Goal: Information Seeking & Learning: Learn about a topic

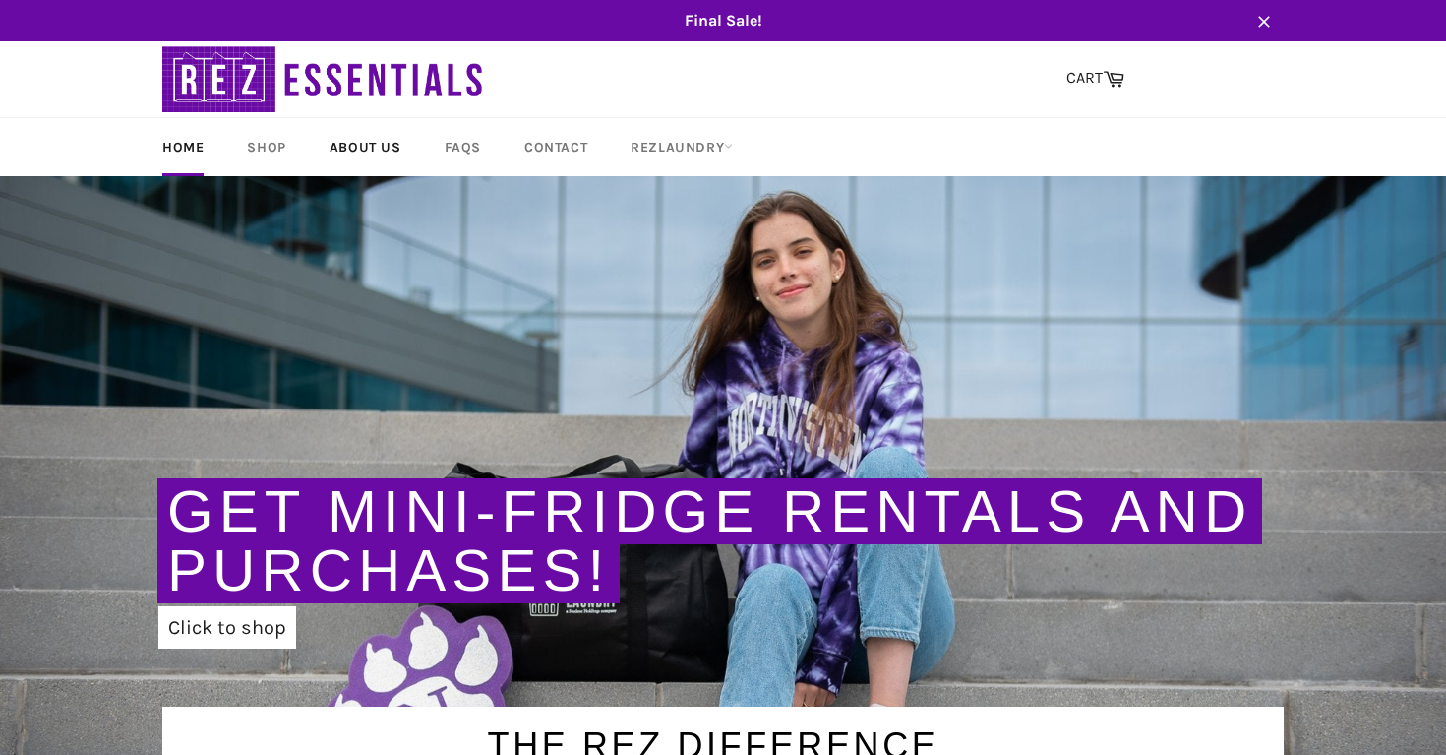
click at [357, 151] on link "About Us" at bounding box center [365, 147] width 111 height 58
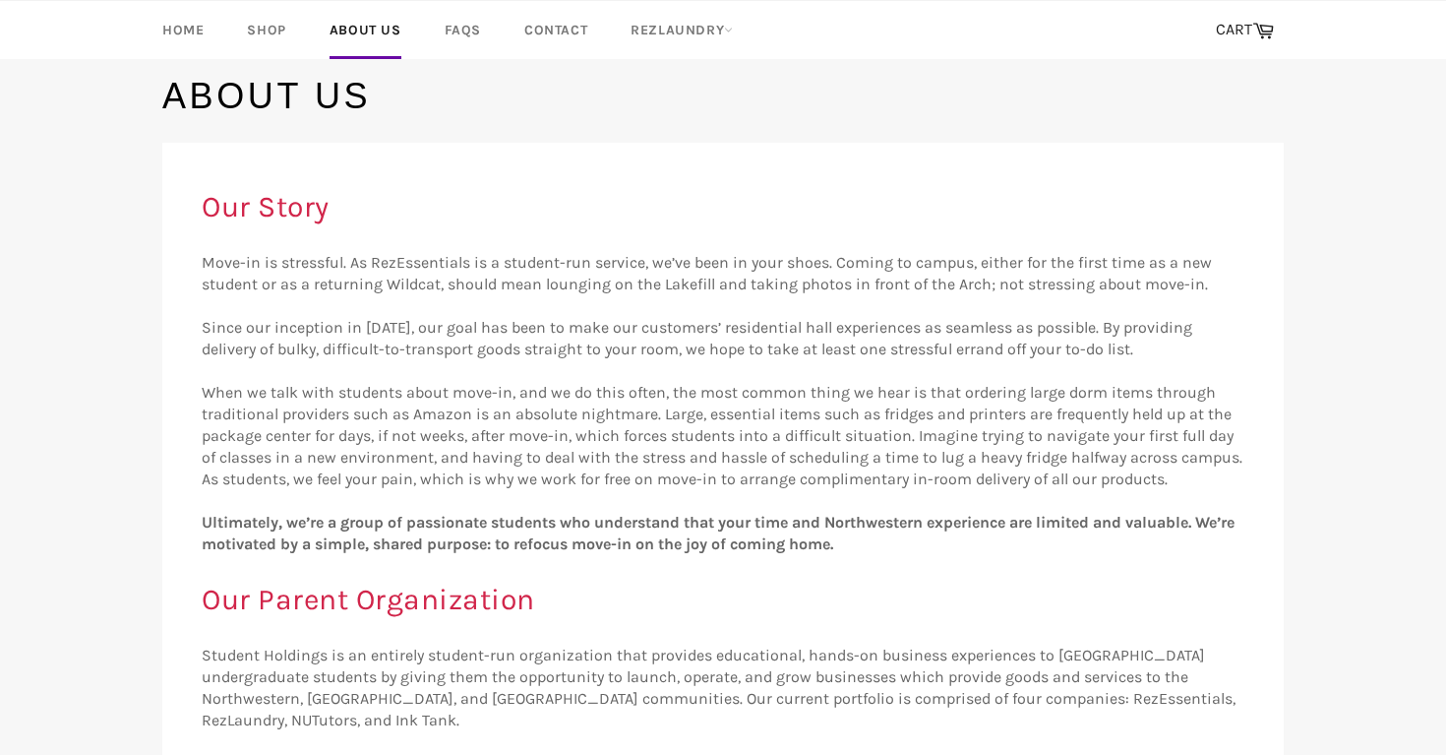
scroll to position [159, 0]
click at [453, 34] on link "FAQs" at bounding box center [463, 30] width 76 height 58
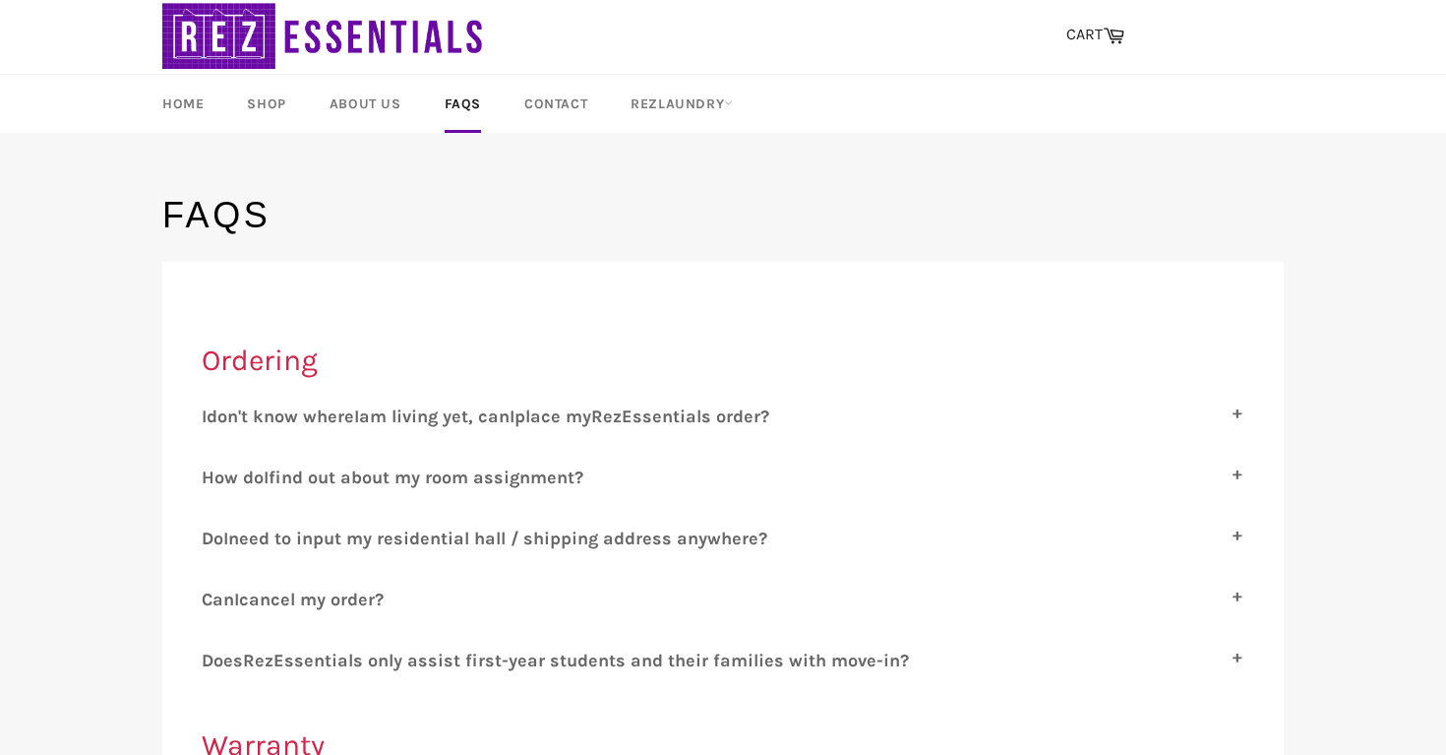
scroll to position [53, 0]
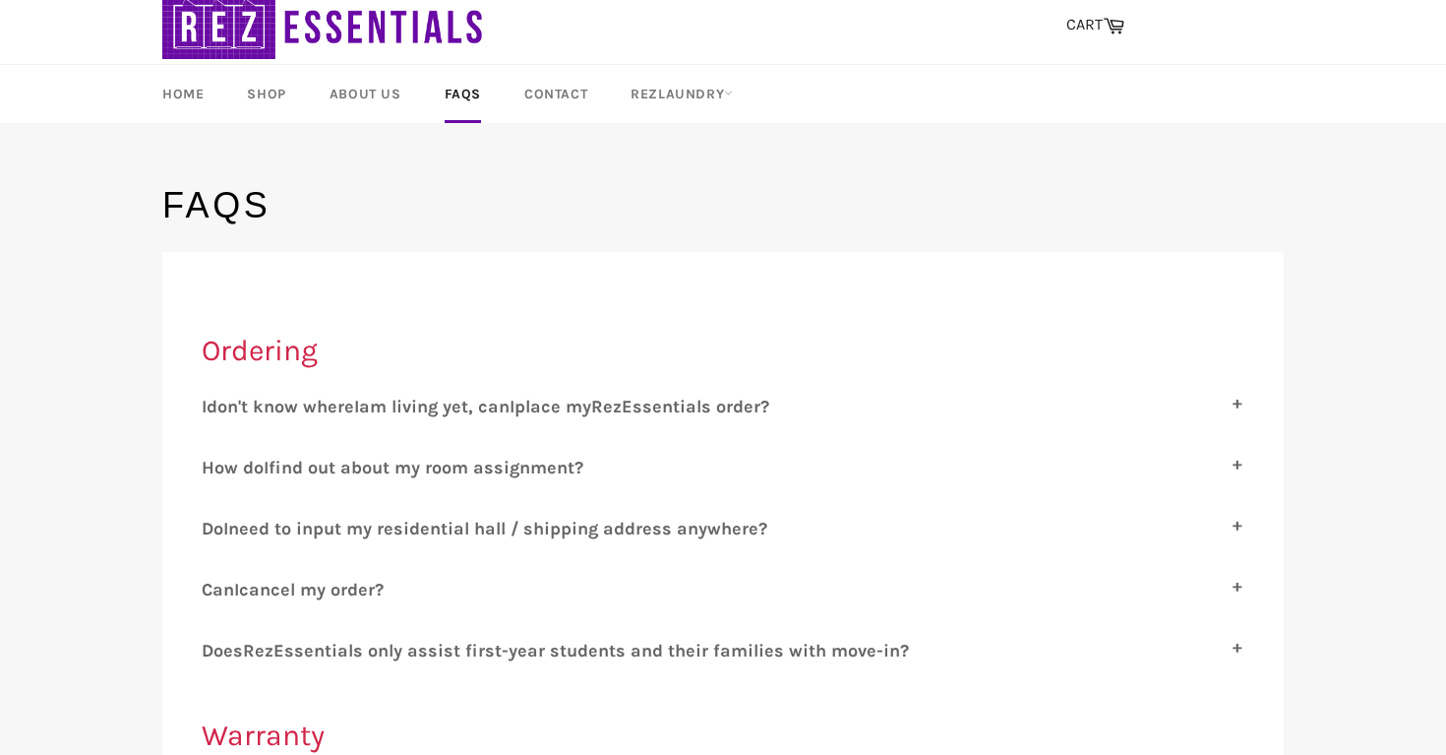
click at [360, 473] on span "find out about my room assignment?" at bounding box center [426, 467] width 315 height 22
click at [214, 469] on input "H ow do I find out about my room assignment?" at bounding box center [208, 462] width 13 height 13
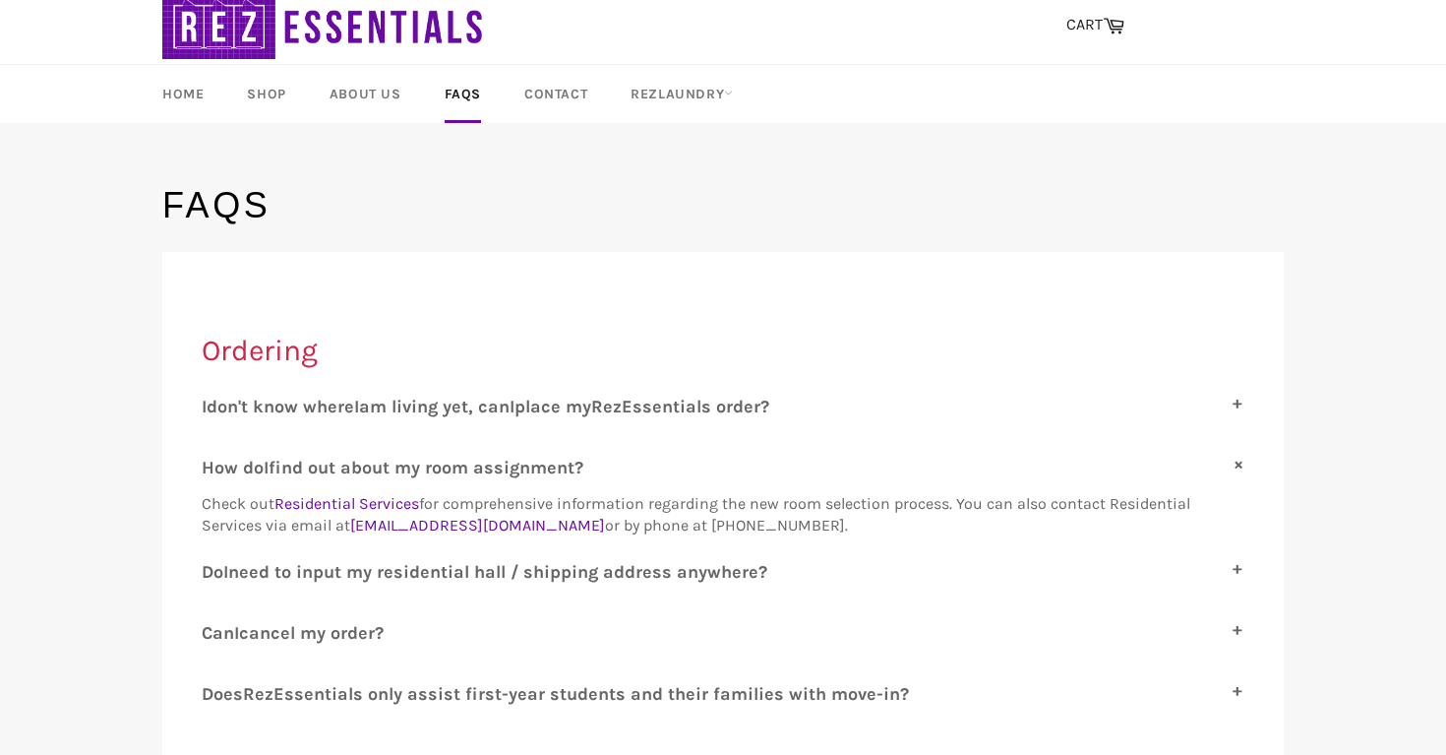
click at [357, 465] on span "find out about my room assignment?" at bounding box center [426, 467] width 315 height 22
click at [214, 465] on input "H ow do I find out about my room assignment?" at bounding box center [208, 462] width 13 height 13
checkbox input "false"
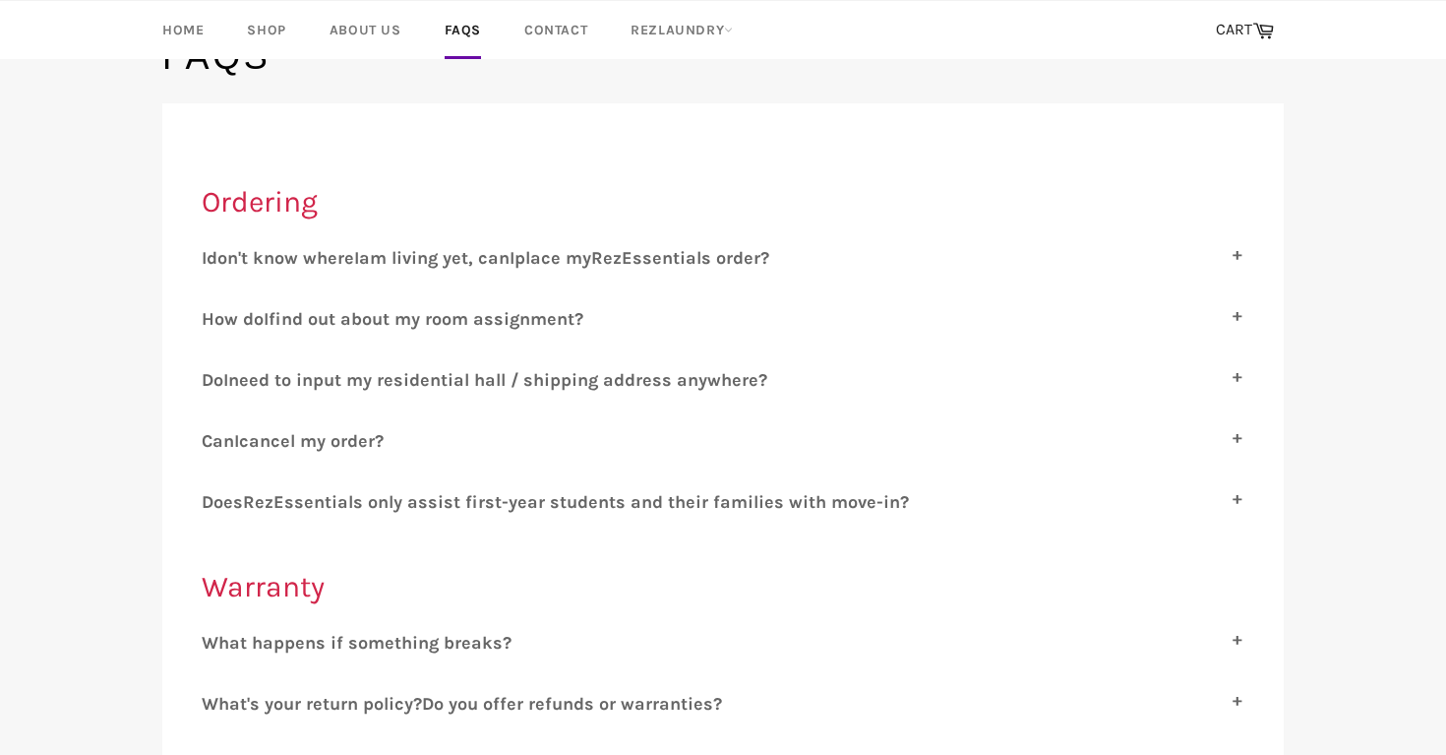
scroll to position [310, 0]
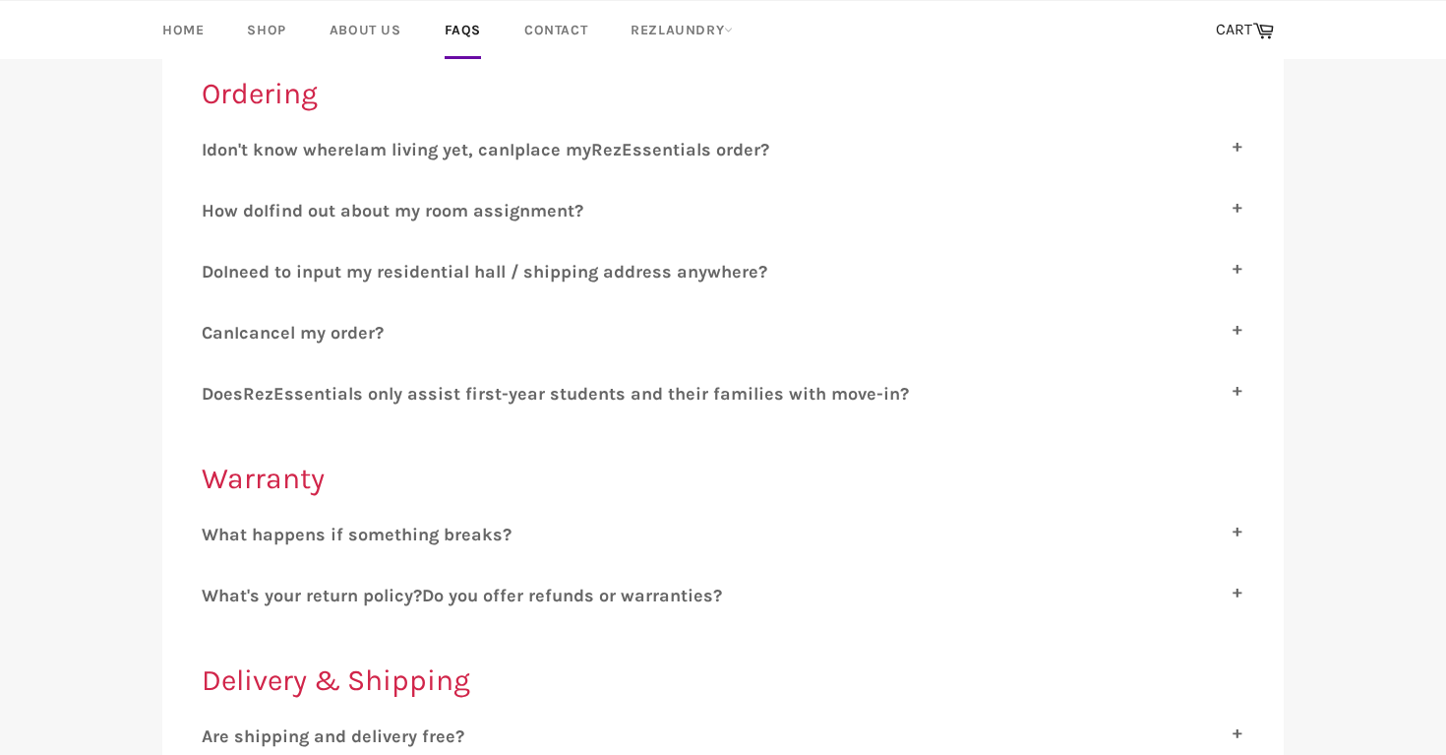
click at [372, 268] on span "need to input my residential hall / shipping address anywhere?" at bounding box center [497, 272] width 539 height 22
click at [214, 268] on input "D o I need to input my residential hall / shipping address anywhere?" at bounding box center [208, 267] width 13 height 13
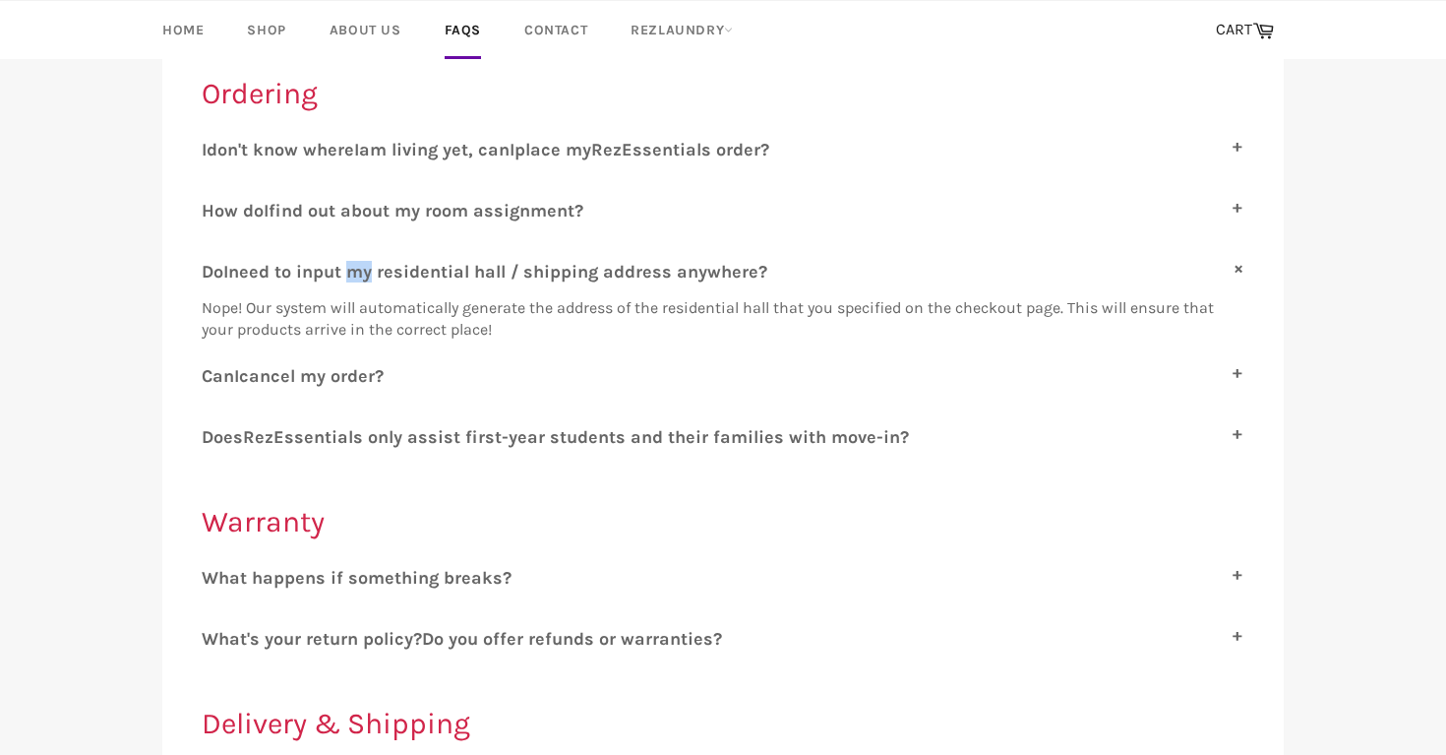
click at [372, 269] on span "need to input my residential hall / shipping address anywhere?" at bounding box center [497, 272] width 539 height 22
click at [214, 269] on input "D o I need to input my residential hall / shipping address anywhere?" at bounding box center [208, 267] width 13 height 13
checkbox input "false"
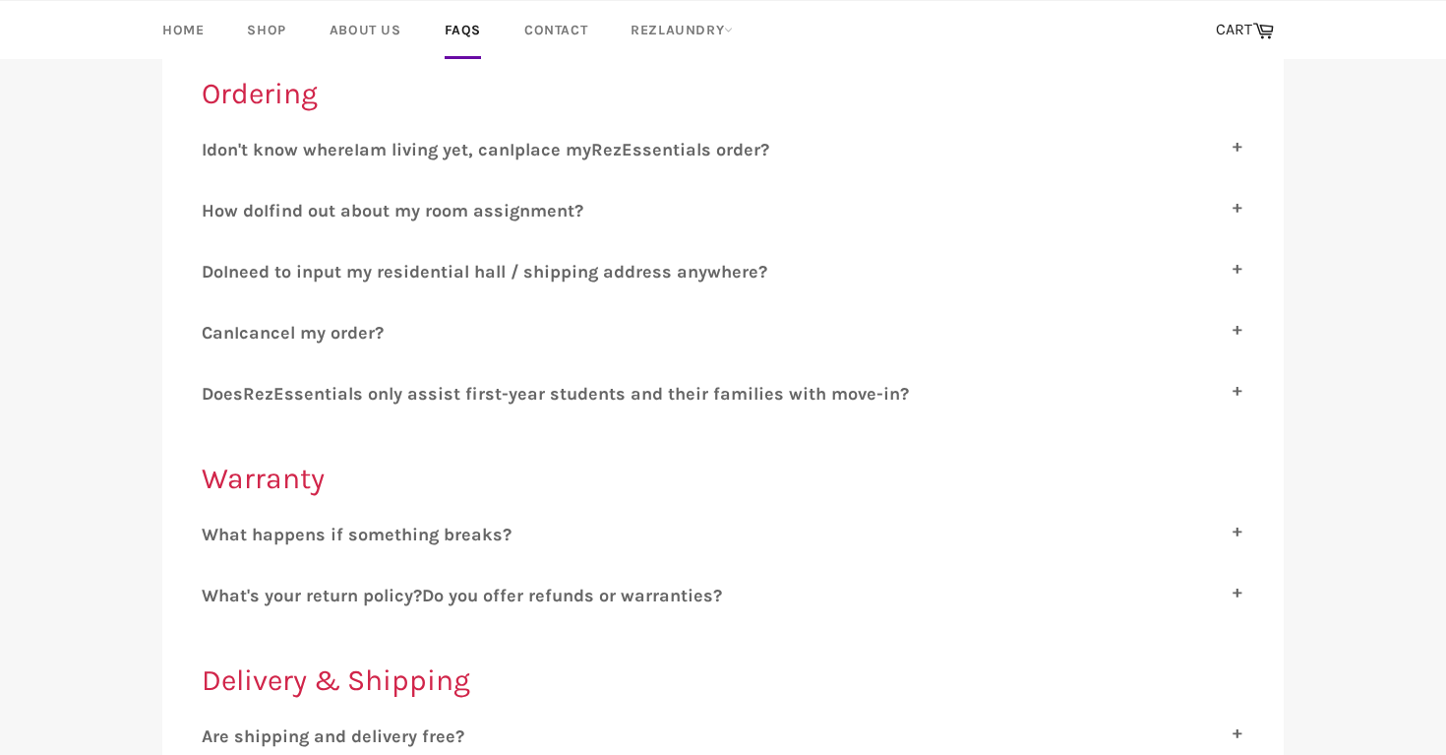
click at [335, 340] on span "cancel my order?" at bounding box center [311, 333] width 145 height 22
click at [214, 334] on input "C an I cancel my order?" at bounding box center [208, 328] width 13 height 13
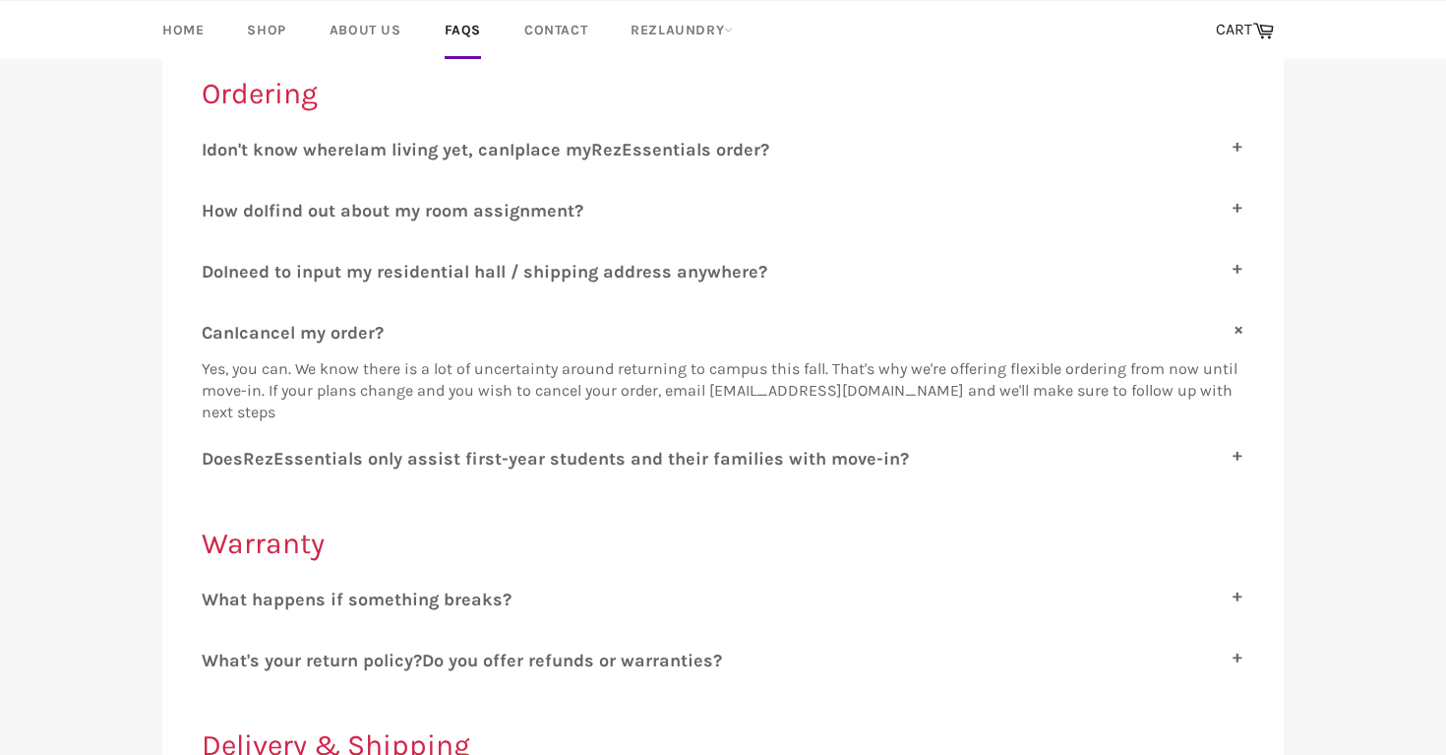
click at [337, 332] on span "cancel my order?" at bounding box center [311, 333] width 145 height 22
click at [214, 332] on input "C an I cancel my order?" at bounding box center [208, 328] width 13 height 13
checkbox input "false"
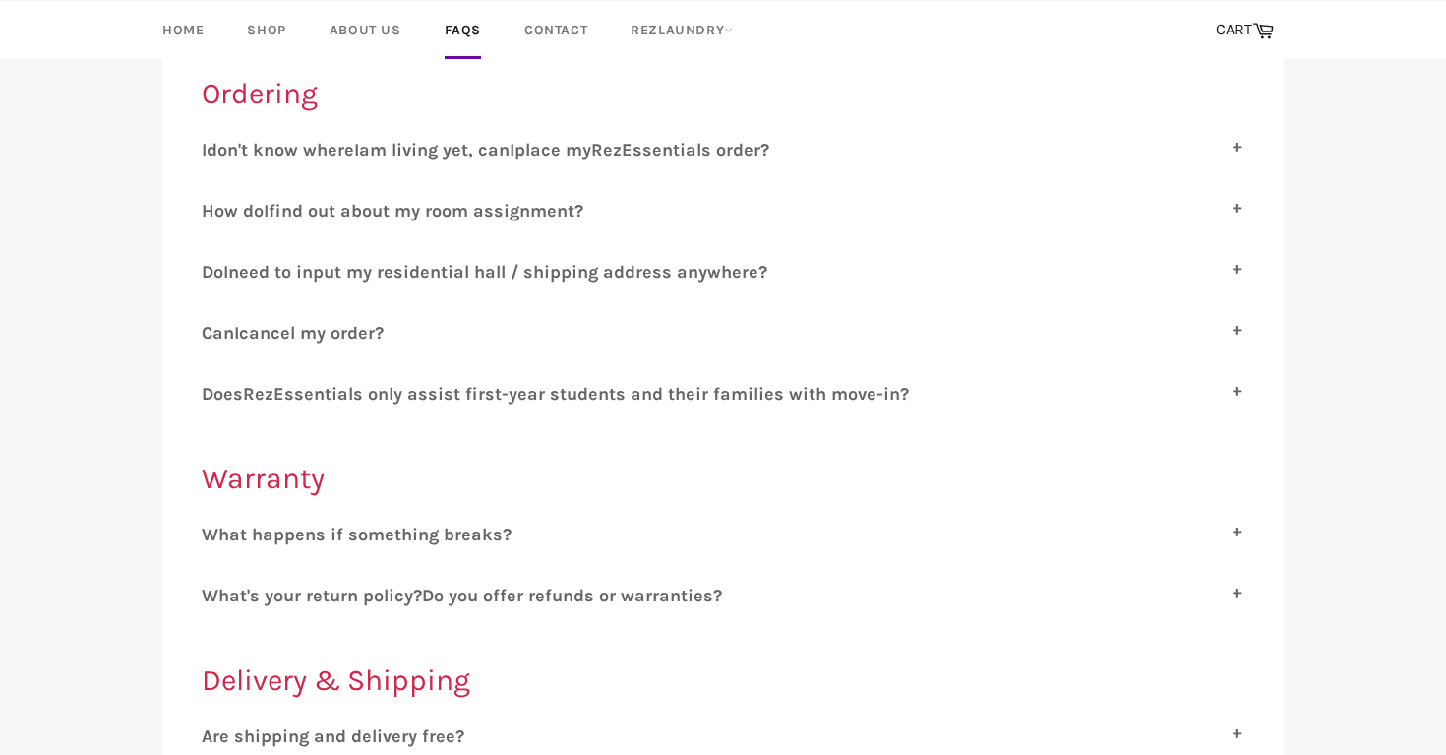
click at [334, 400] on span "ssentials only assist first-year students and their families with move-in?" at bounding box center [596, 394] width 625 height 22
click at [214, 395] on input "D oes R ez E ssentials only assist first-year students and their families with …" at bounding box center [208, 389] width 13 height 13
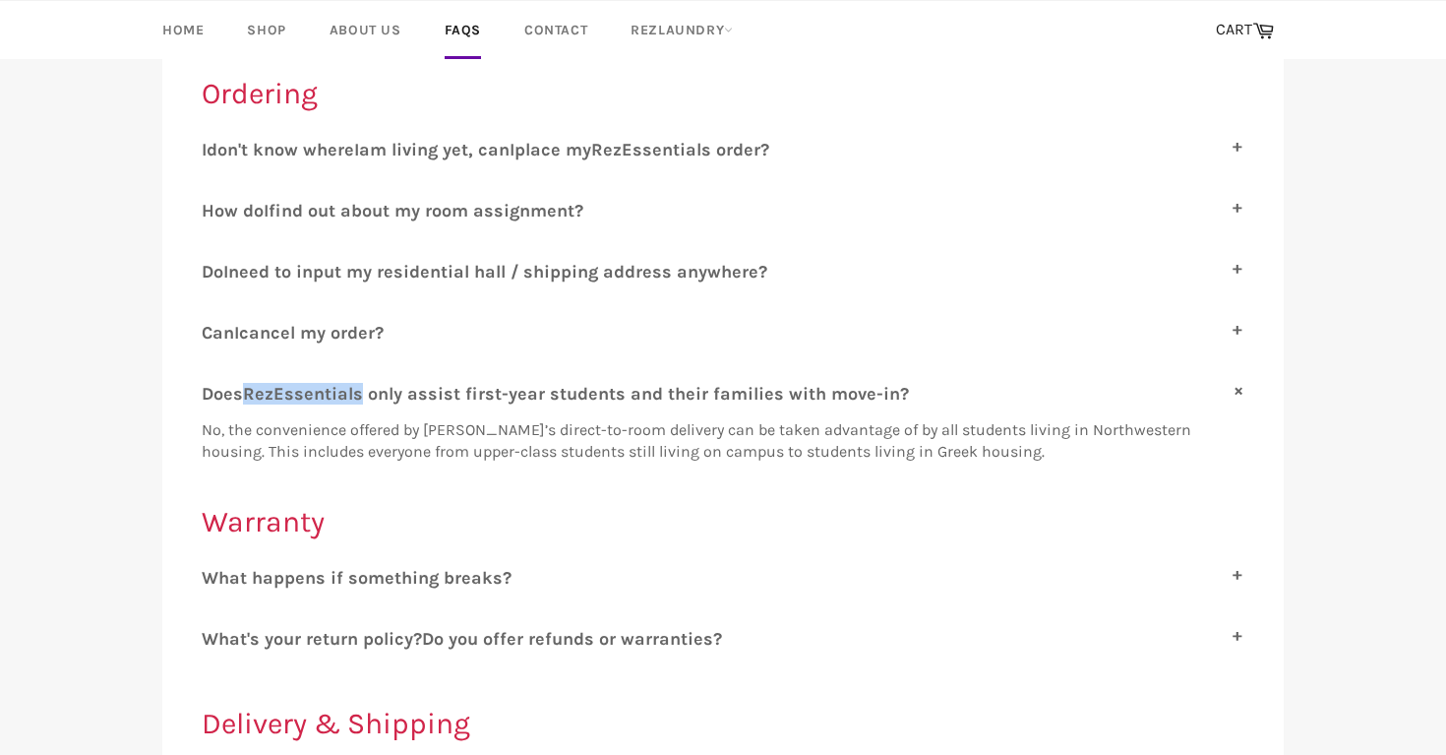
click at [334, 400] on span "ssentials only assist first-year students and their families with move-in?" at bounding box center [596, 394] width 625 height 22
click at [214, 395] on input "D oes R ez E ssentials only assist first-year students and their families with …" at bounding box center [208, 389] width 13 height 13
checkbox input "false"
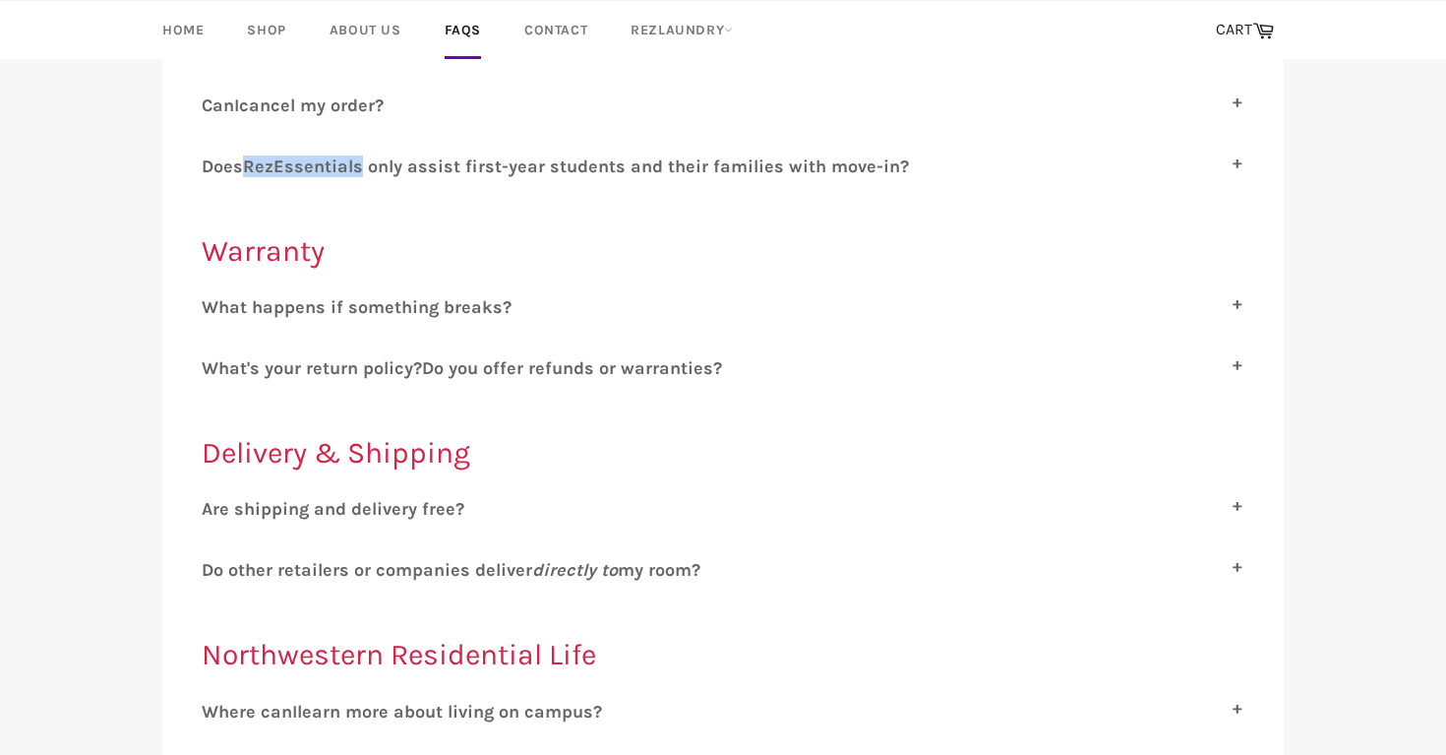
scroll to position [694, 0]
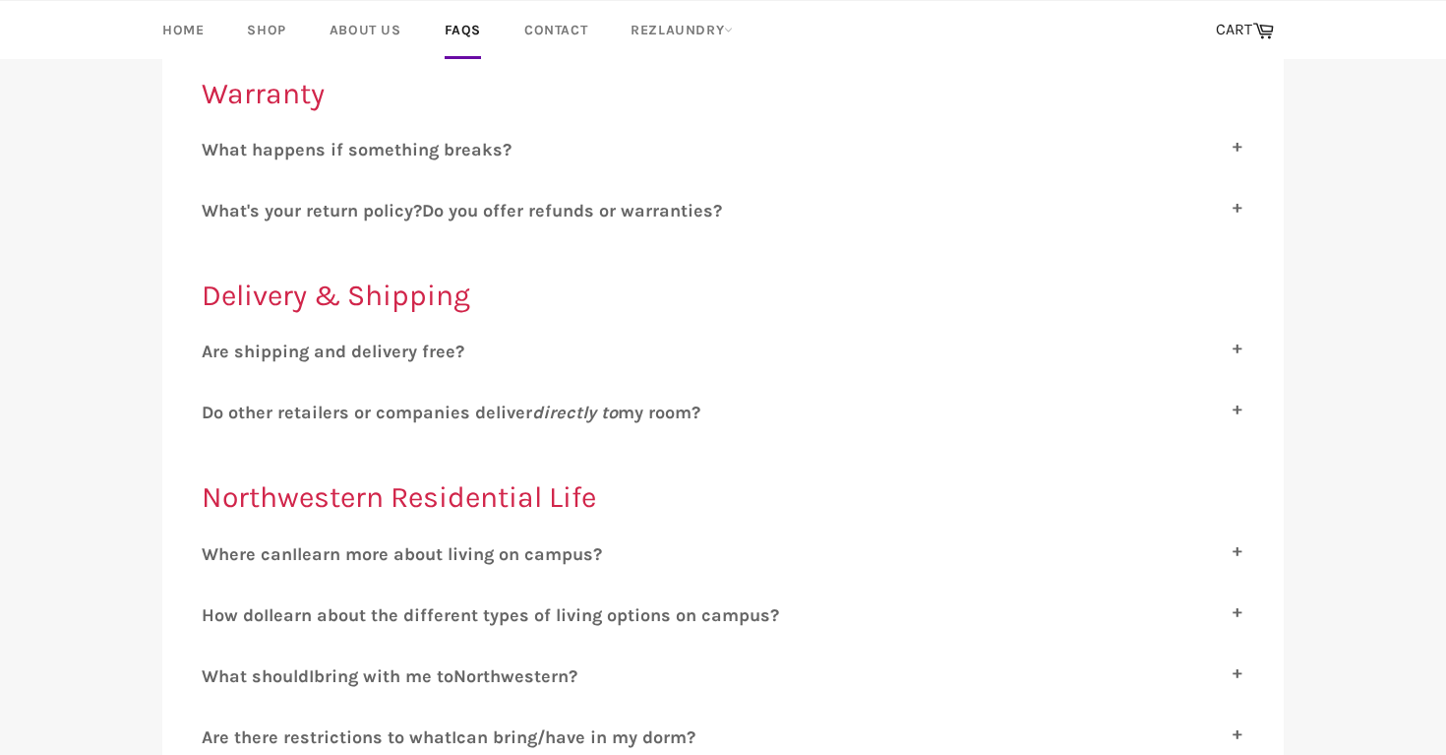
click at [160, 289] on div "Ordering I don't know where I am living yet, can I place my R ez E ssentials or…" at bounding box center [713, 744] width 1141 height 2268
click at [263, 354] on span "re shipping and delivery free?" at bounding box center [338, 351] width 252 height 22
click at [214, 353] on input "A re shipping and delivery free?" at bounding box center [208, 346] width 13 height 13
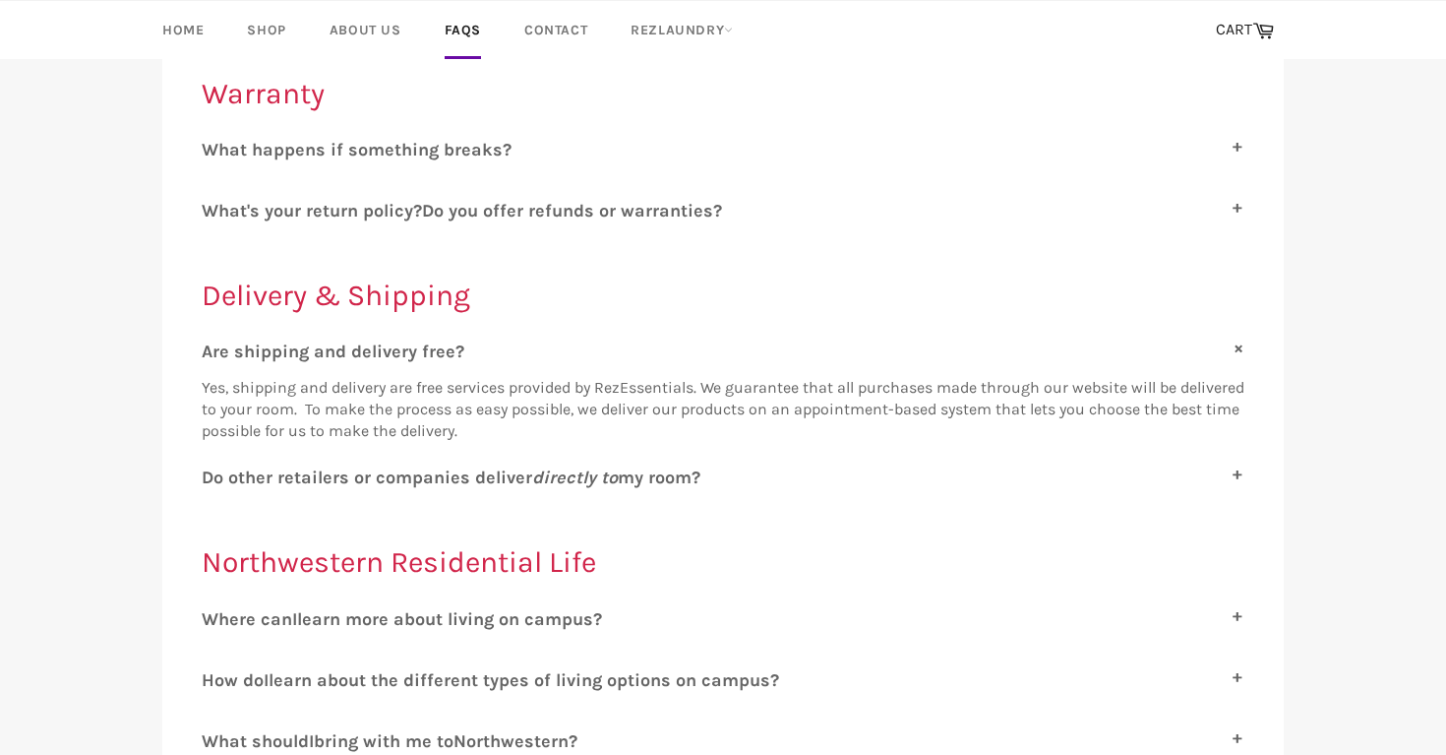
click at [263, 354] on span "re shipping and delivery free?" at bounding box center [338, 351] width 252 height 22
click at [214, 353] on input "A re shipping and delivery free?" at bounding box center [208, 346] width 13 height 13
checkbox input "false"
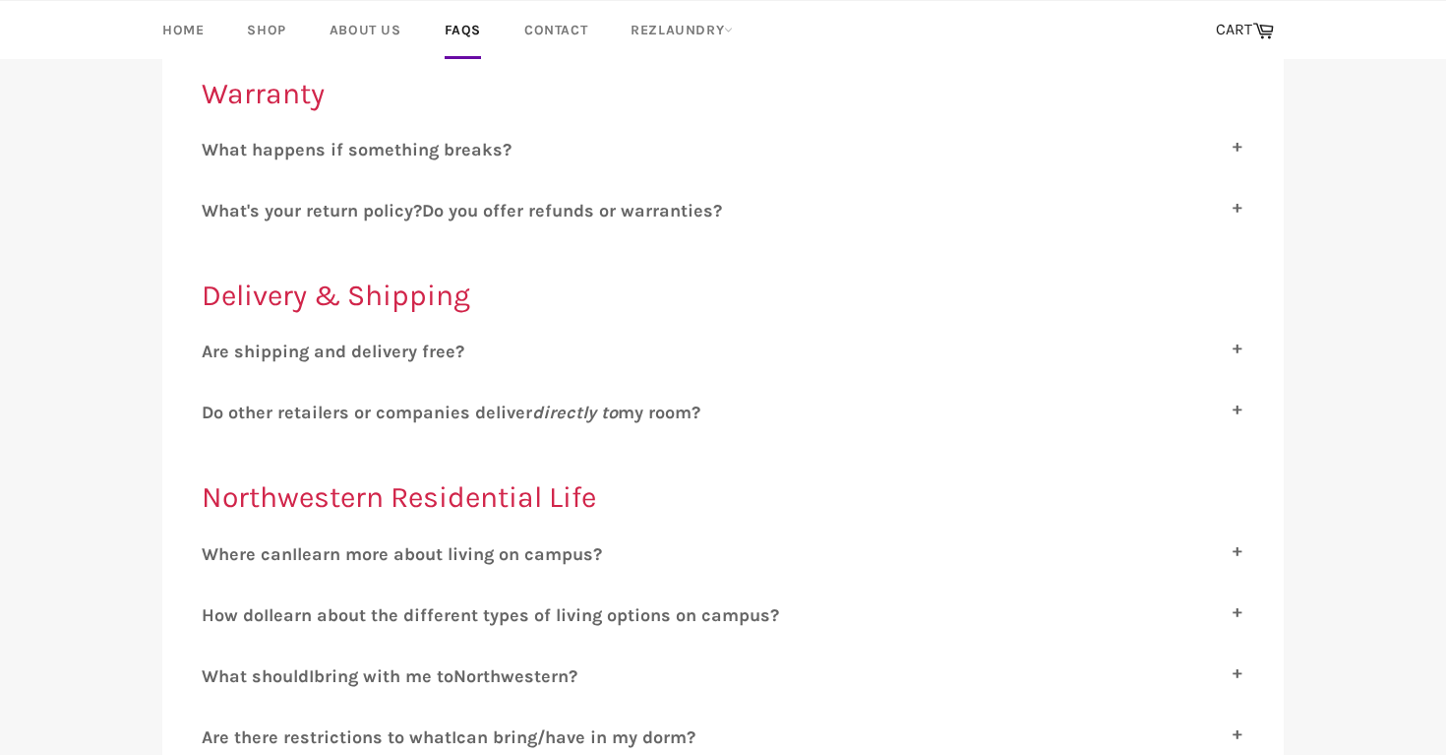
scroll to position [703, 0]
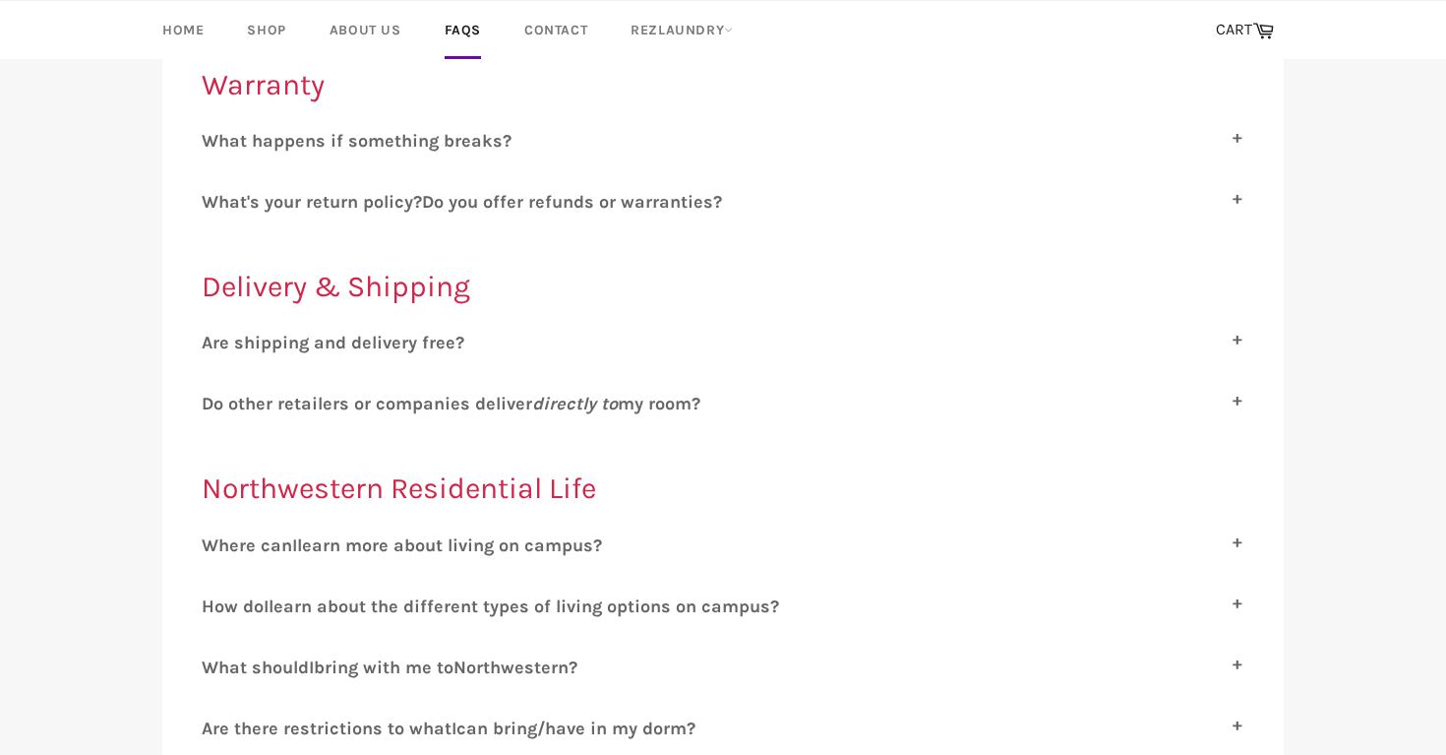
click at [268, 153] on div "W hat happens if something breaks? RezEssentials promises to replace any and al…" at bounding box center [723, 148] width 1043 height 36
click at [262, 137] on span "hat happens if something breaks?" at bounding box center [364, 141] width 293 height 22
click at [214, 137] on input "W hat happens if something breaks?" at bounding box center [208, 136] width 13 height 13
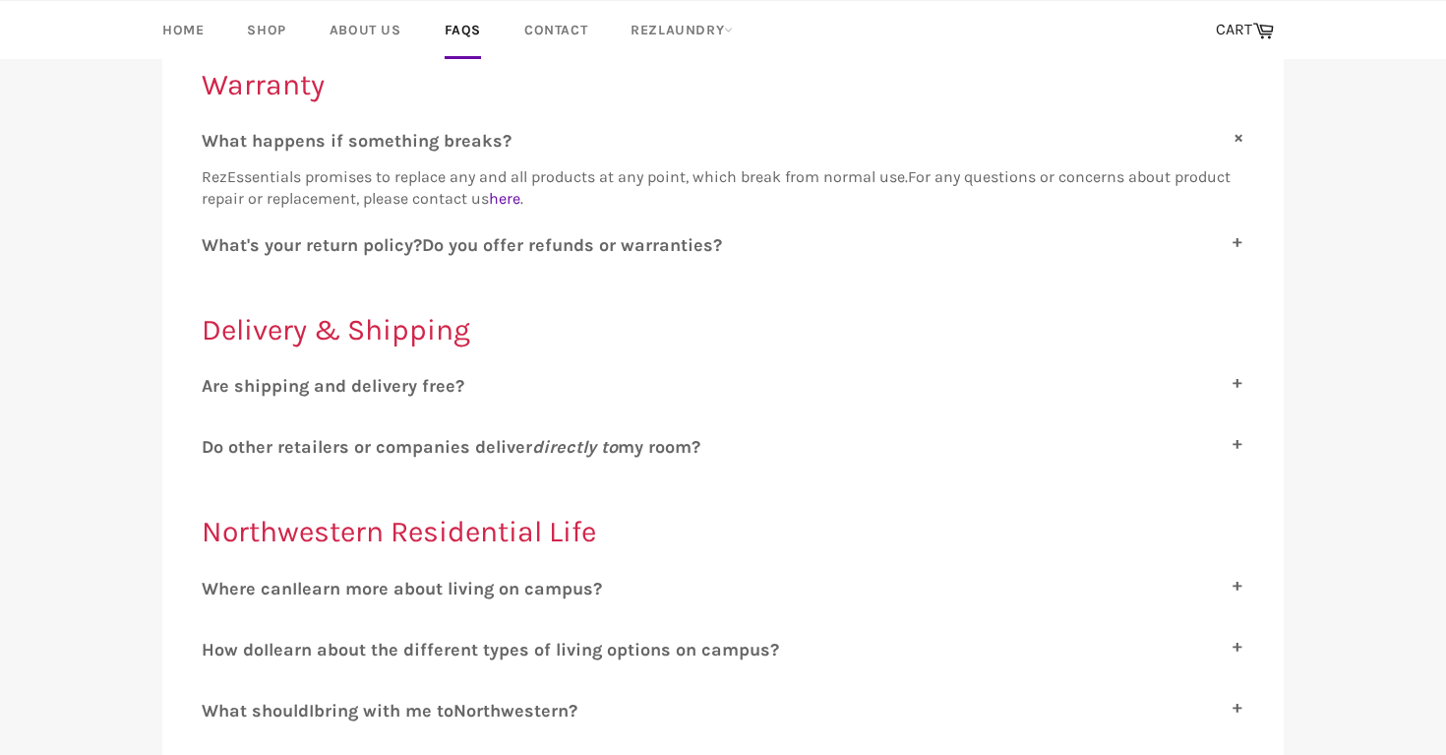
click at [261, 136] on span "hat happens if something breaks?" at bounding box center [364, 141] width 293 height 22
click at [214, 136] on input "W hat happens if something breaks?" at bounding box center [208, 136] width 13 height 13
checkbox input "false"
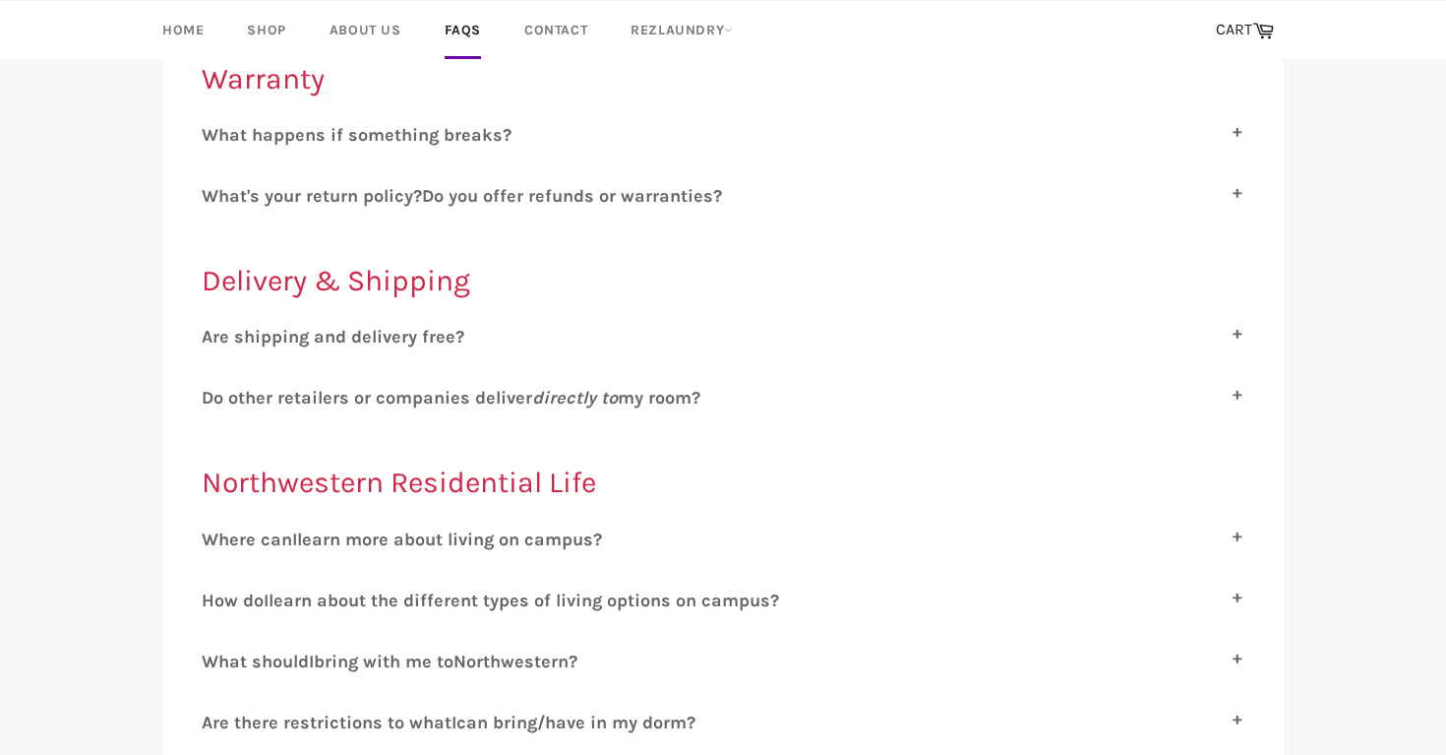
scroll to position [697, 0]
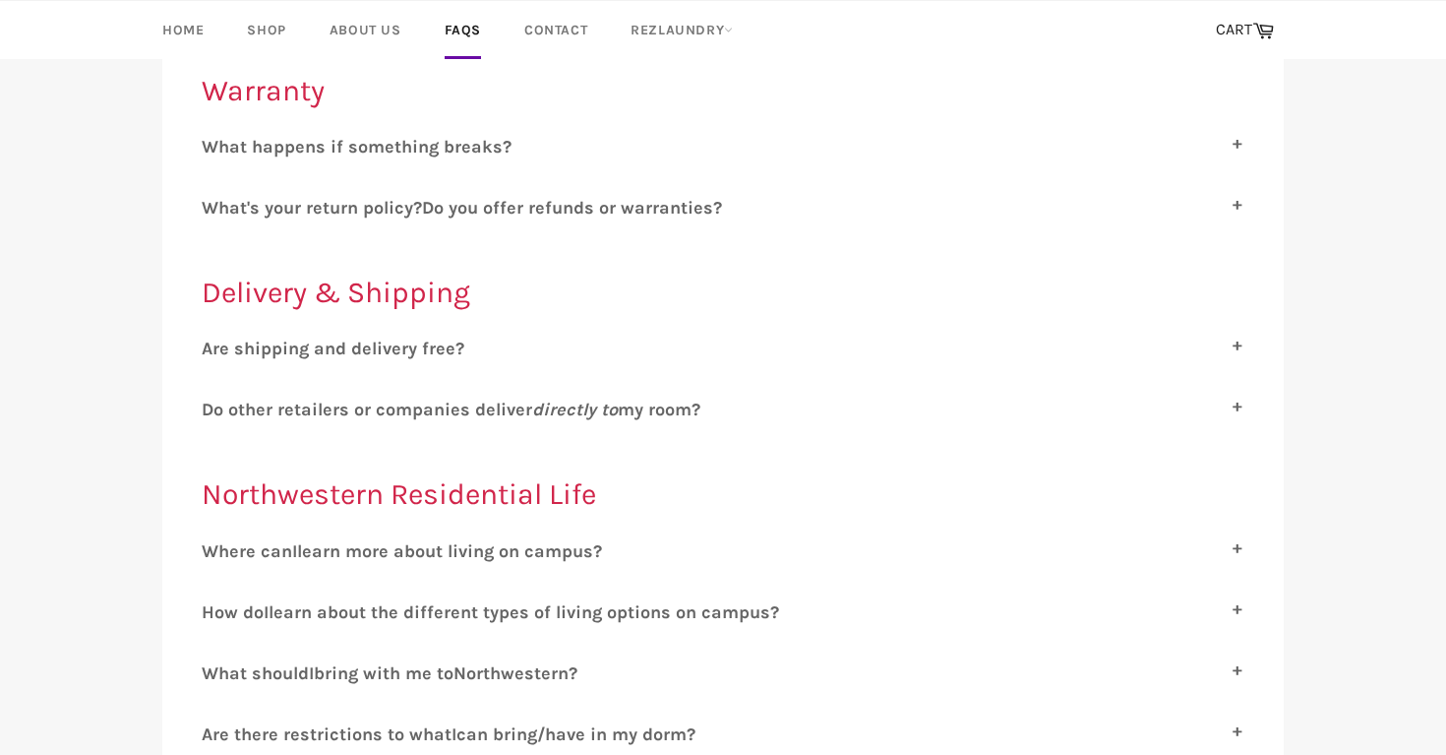
click at [290, 406] on span "o other retailers or companies deliver directly to my room?" at bounding box center [456, 409] width 487 height 22
click at [214, 406] on input "D o other retailers or companies deliver directly to my room?" at bounding box center [208, 404] width 13 height 13
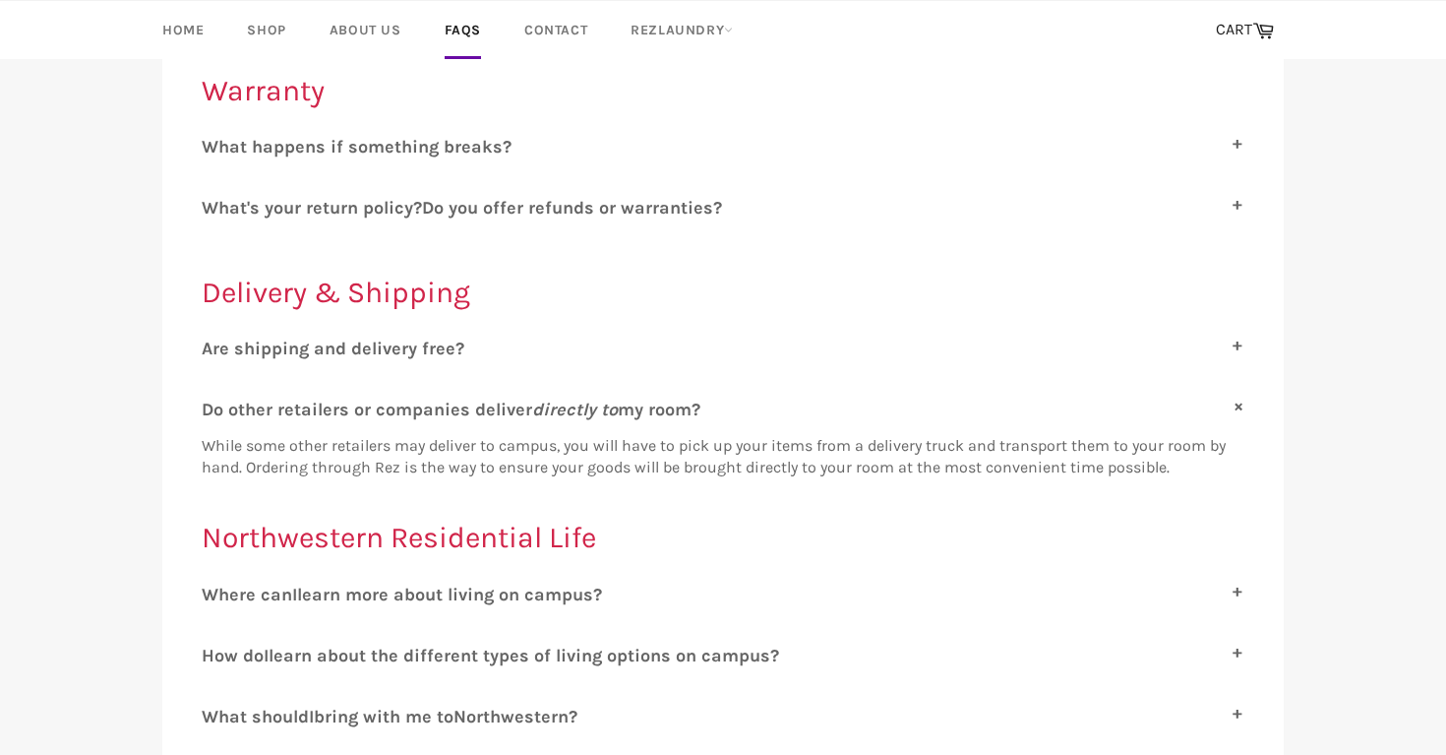
click at [290, 404] on span "o other retailers or companies deliver directly to my room?" at bounding box center [456, 409] width 487 height 22
click at [214, 404] on input "D o other retailers or companies deliver directly to my room?" at bounding box center [208, 404] width 13 height 13
checkbox input "false"
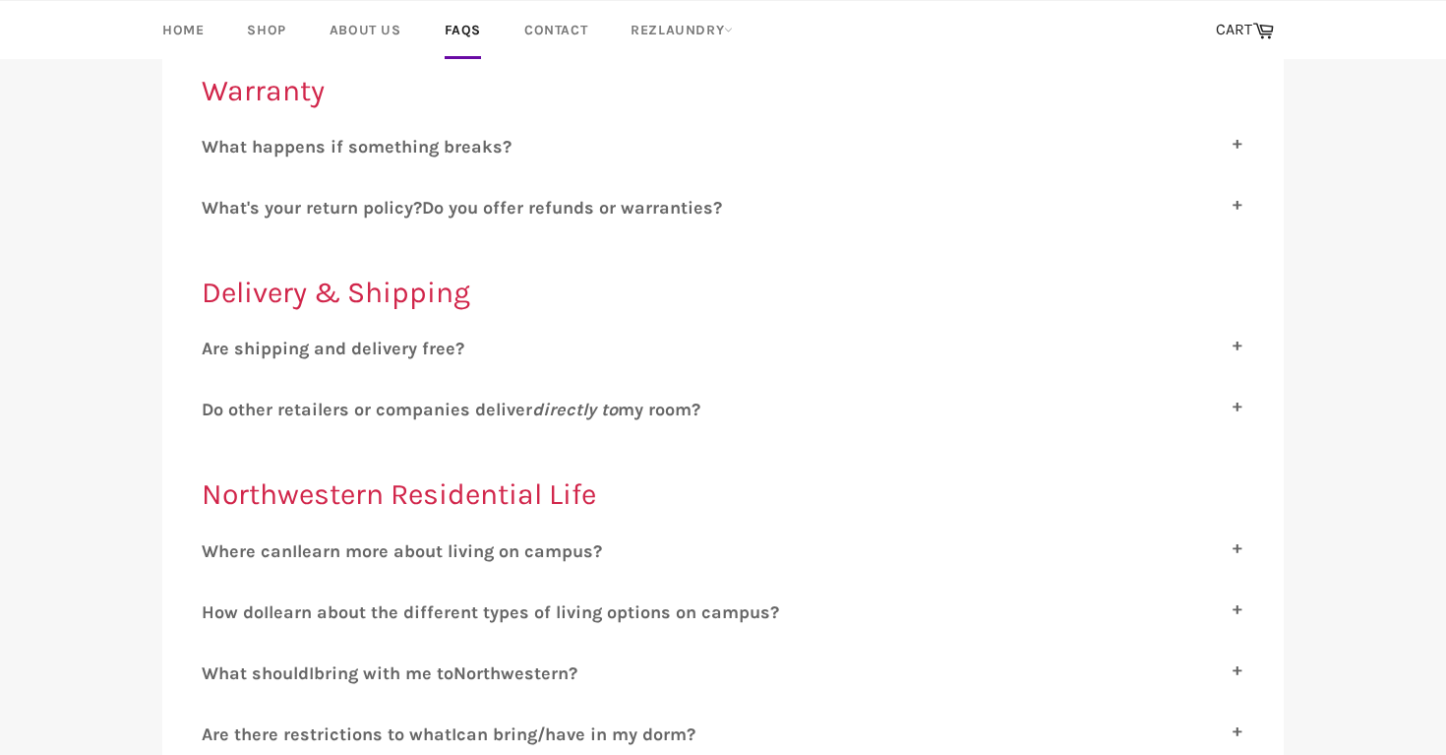
click at [311, 348] on span "re shipping and delivery free?" at bounding box center [338, 348] width 252 height 22
click at [214, 348] on input "A re shipping and delivery free?" at bounding box center [208, 343] width 13 height 13
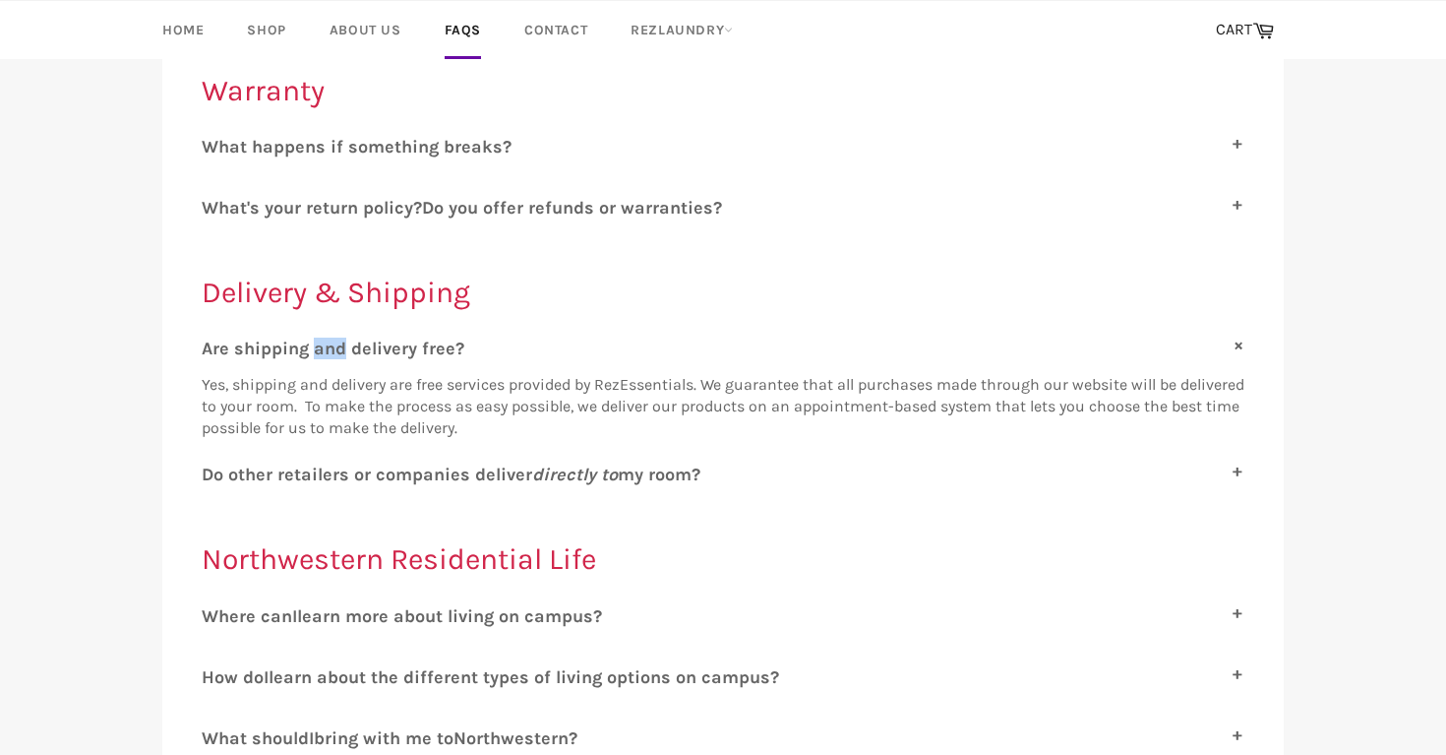
click at [311, 348] on span "re shipping and delivery free?" at bounding box center [338, 348] width 252 height 22
click at [214, 348] on input "A re shipping and delivery free?" at bounding box center [208, 343] width 13 height 13
checkbox input "false"
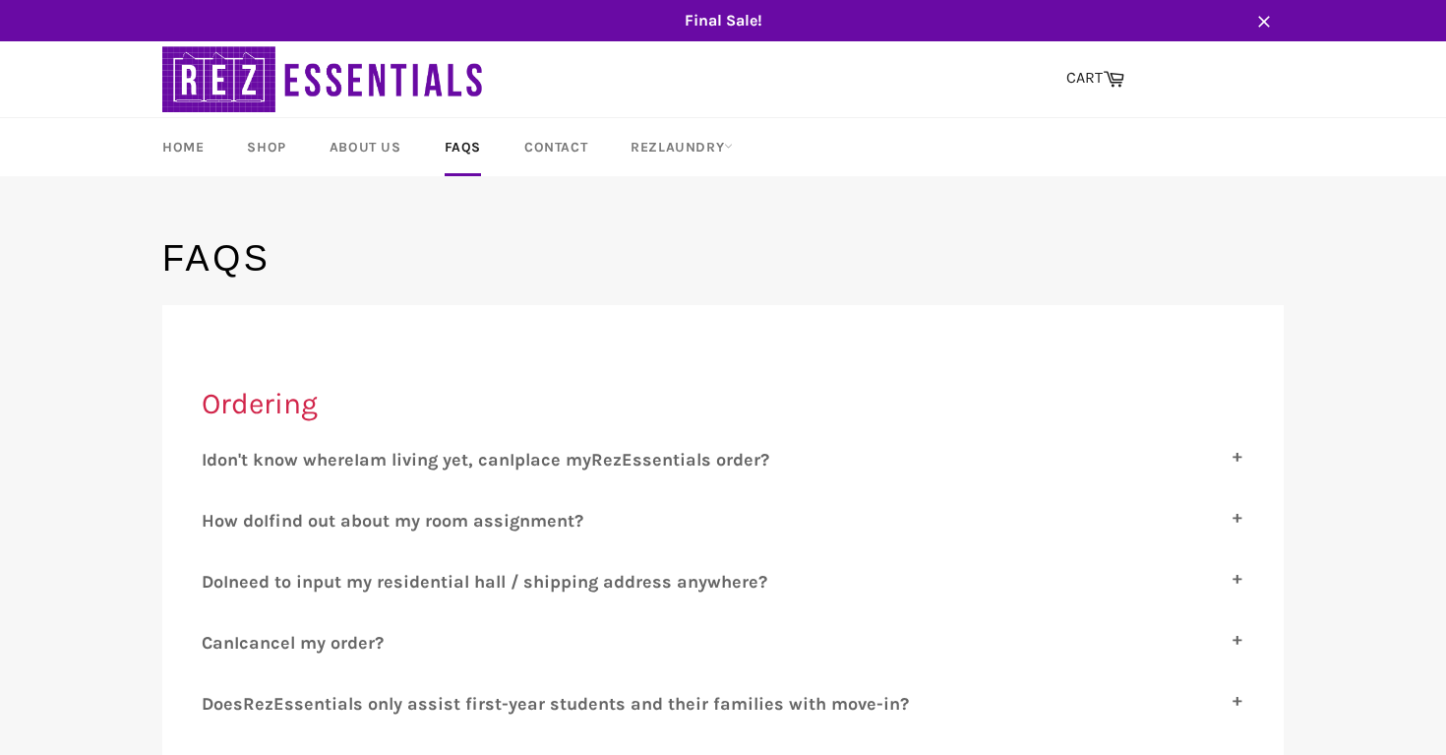
scroll to position [0, 0]
click at [249, 142] on link "Shop" at bounding box center [266, 147] width 78 height 58
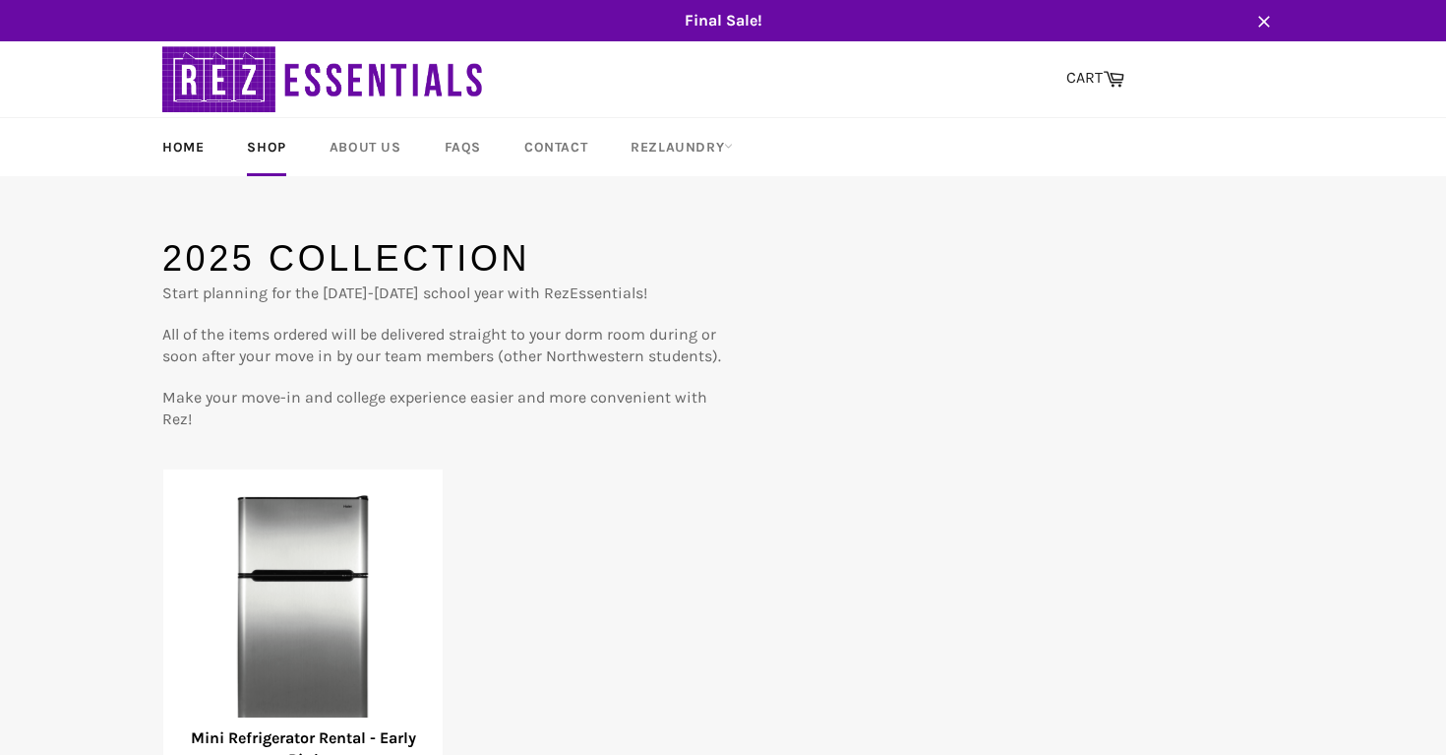
click at [187, 139] on link "Home" at bounding box center [183, 147] width 81 height 58
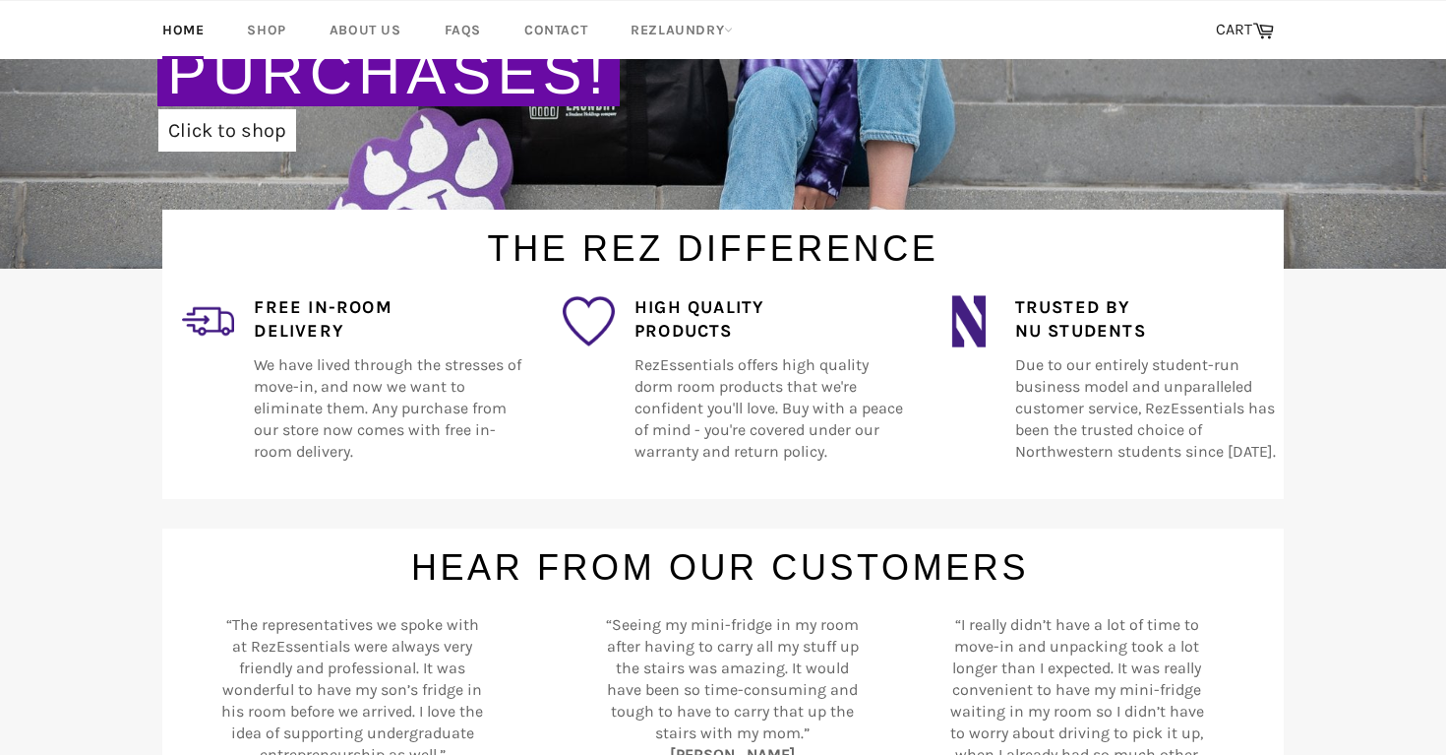
scroll to position [206, 0]
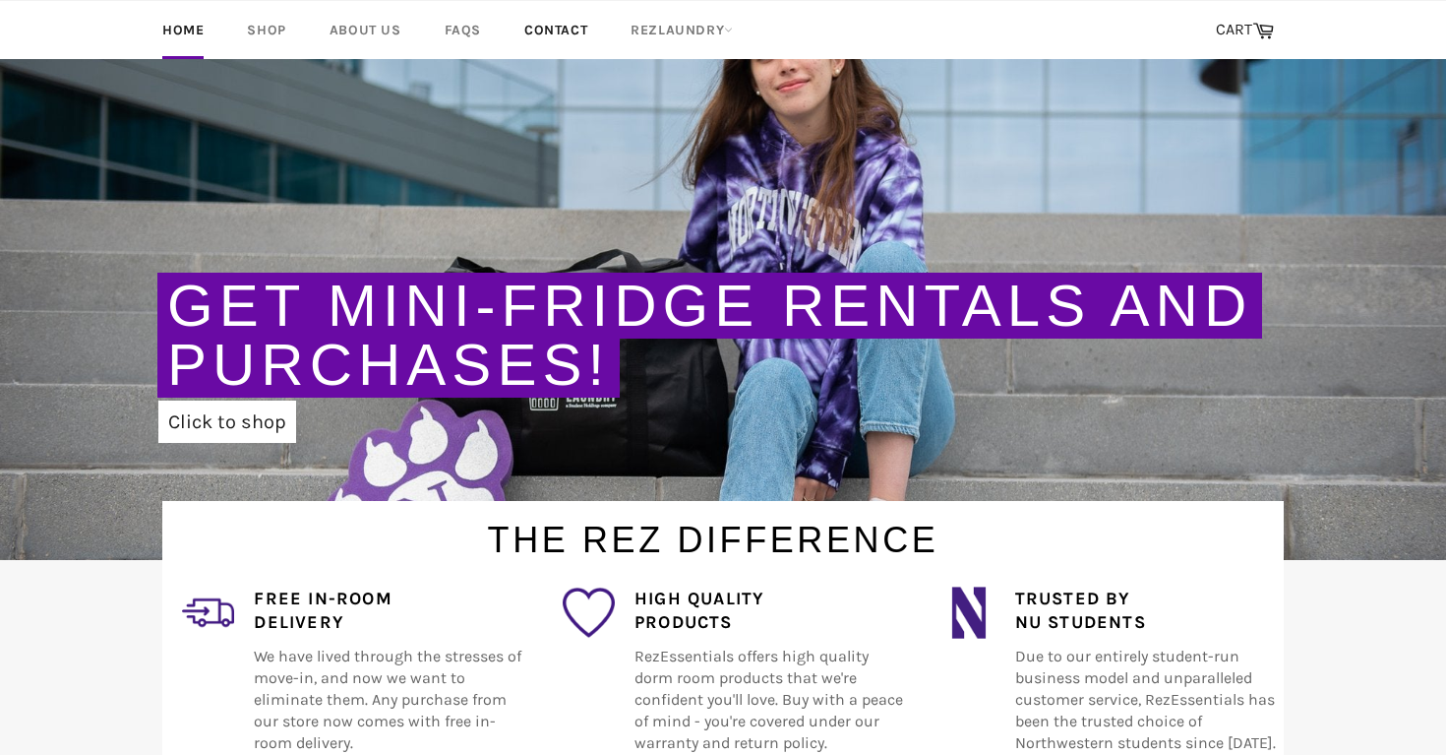
click at [579, 28] on link "Contact" at bounding box center [556, 30] width 102 height 58
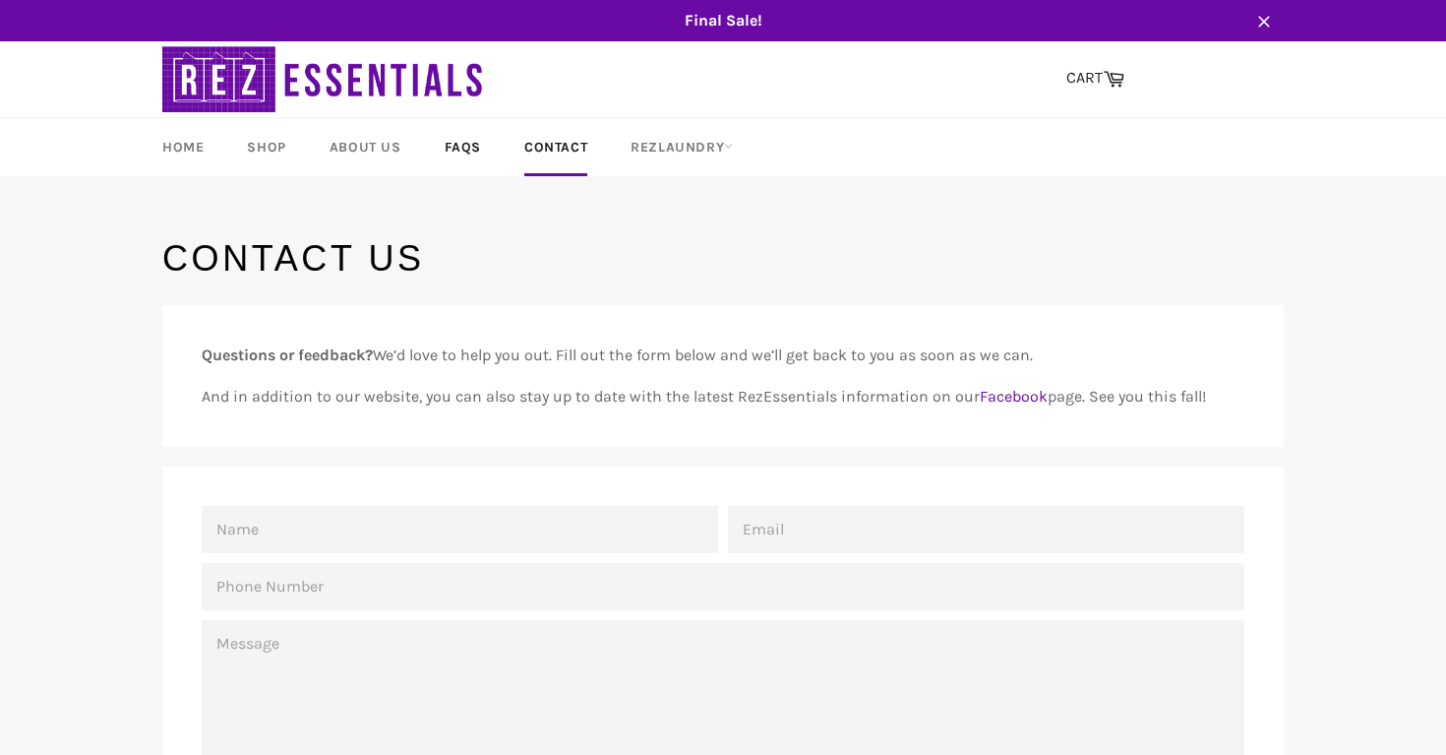
click at [437, 157] on link "FAQs" at bounding box center [463, 147] width 76 height 58
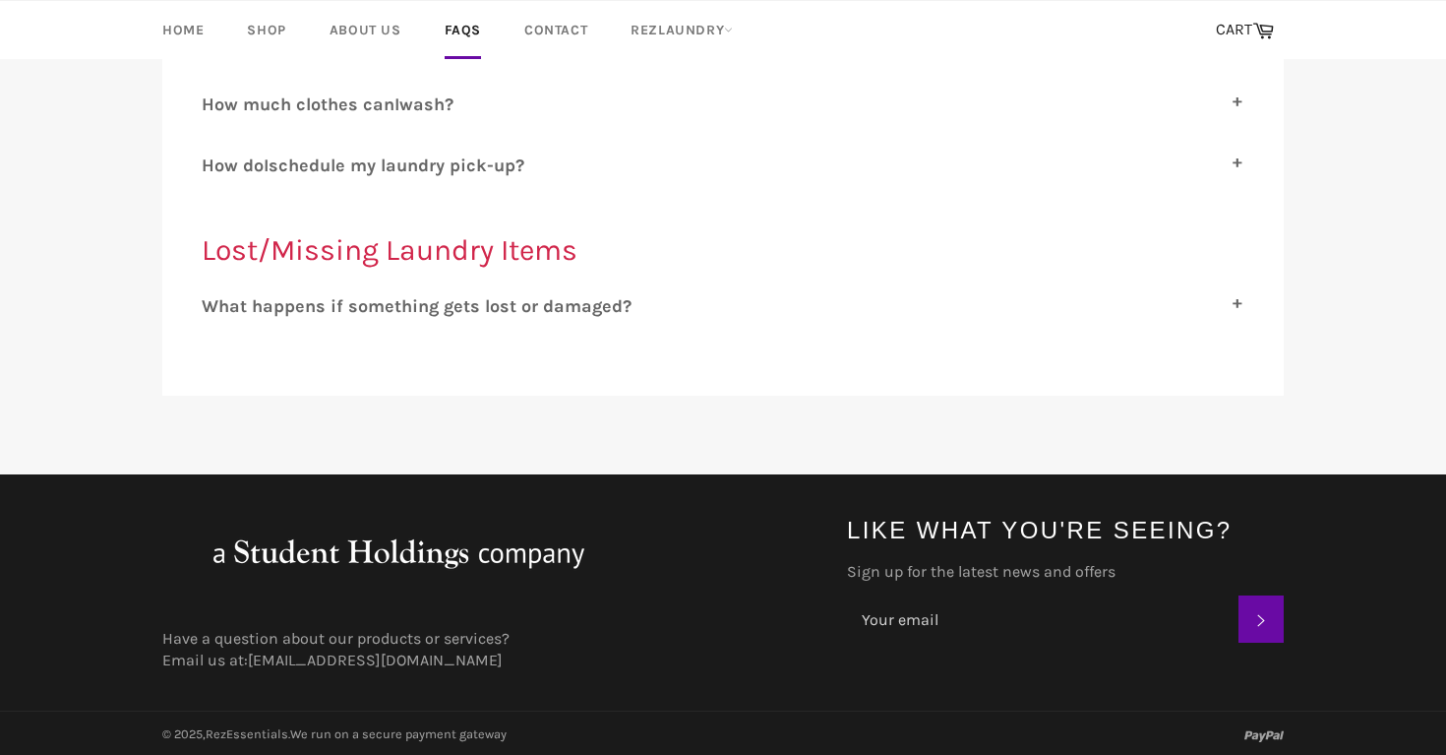
scroll to position [2176, 0]
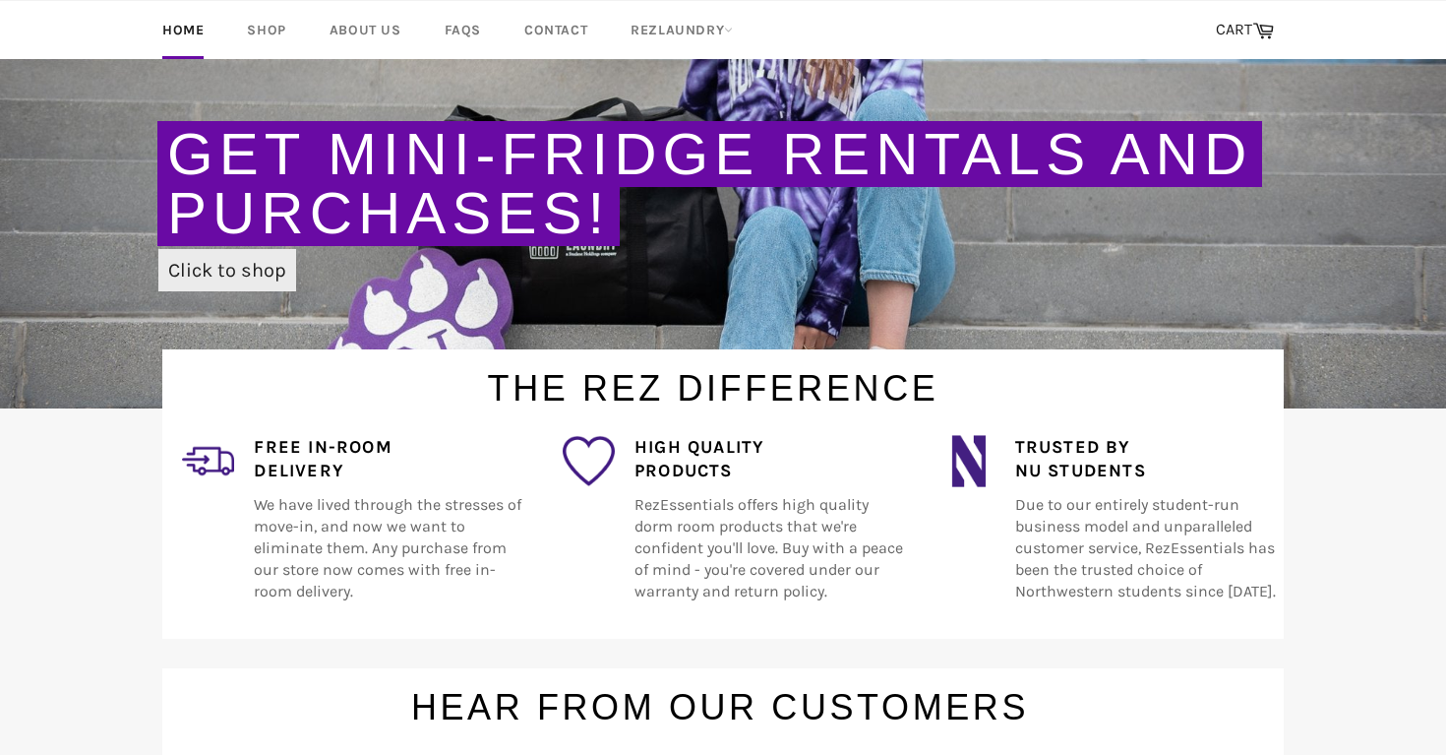
scroll to position [362, 0]
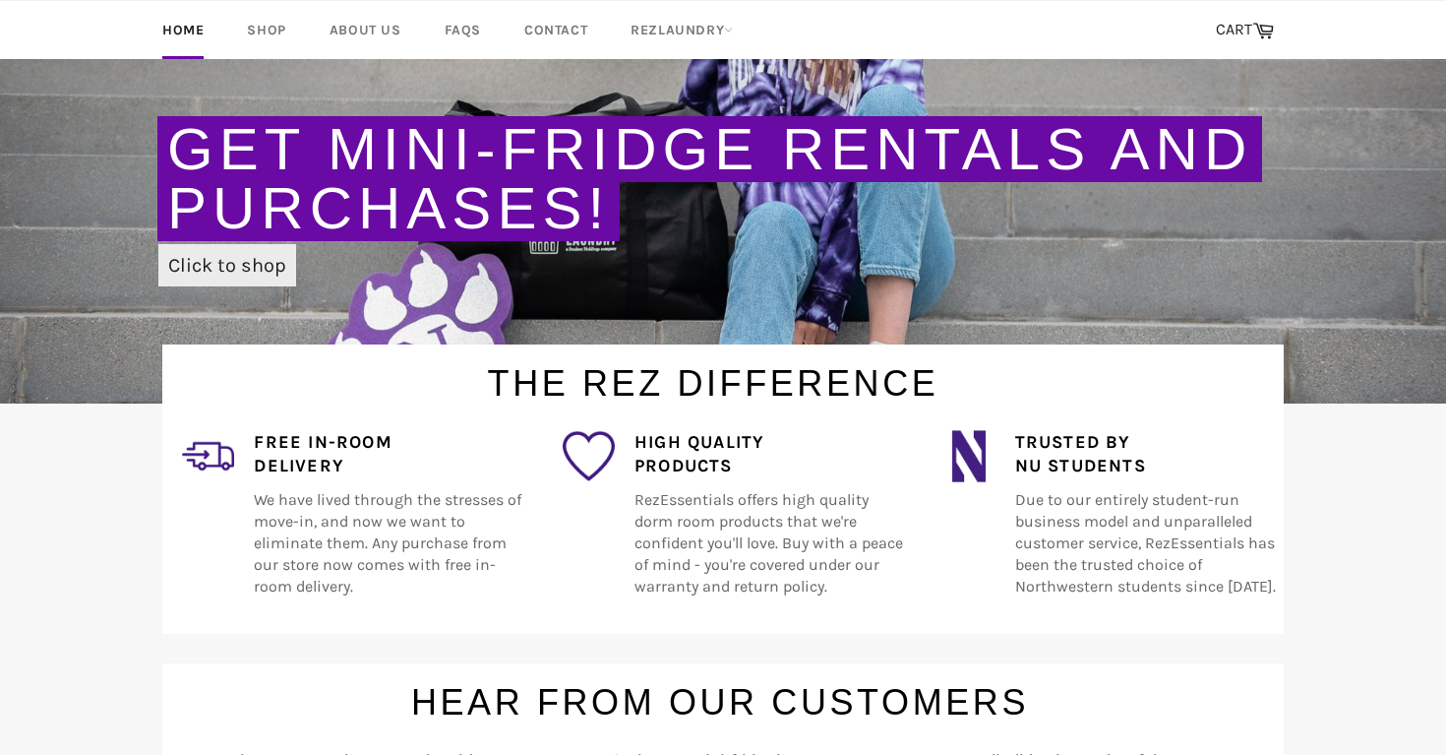
click at [231, 263] on link "Click to shop" at bounding box center [227, 265] width 138 height 42
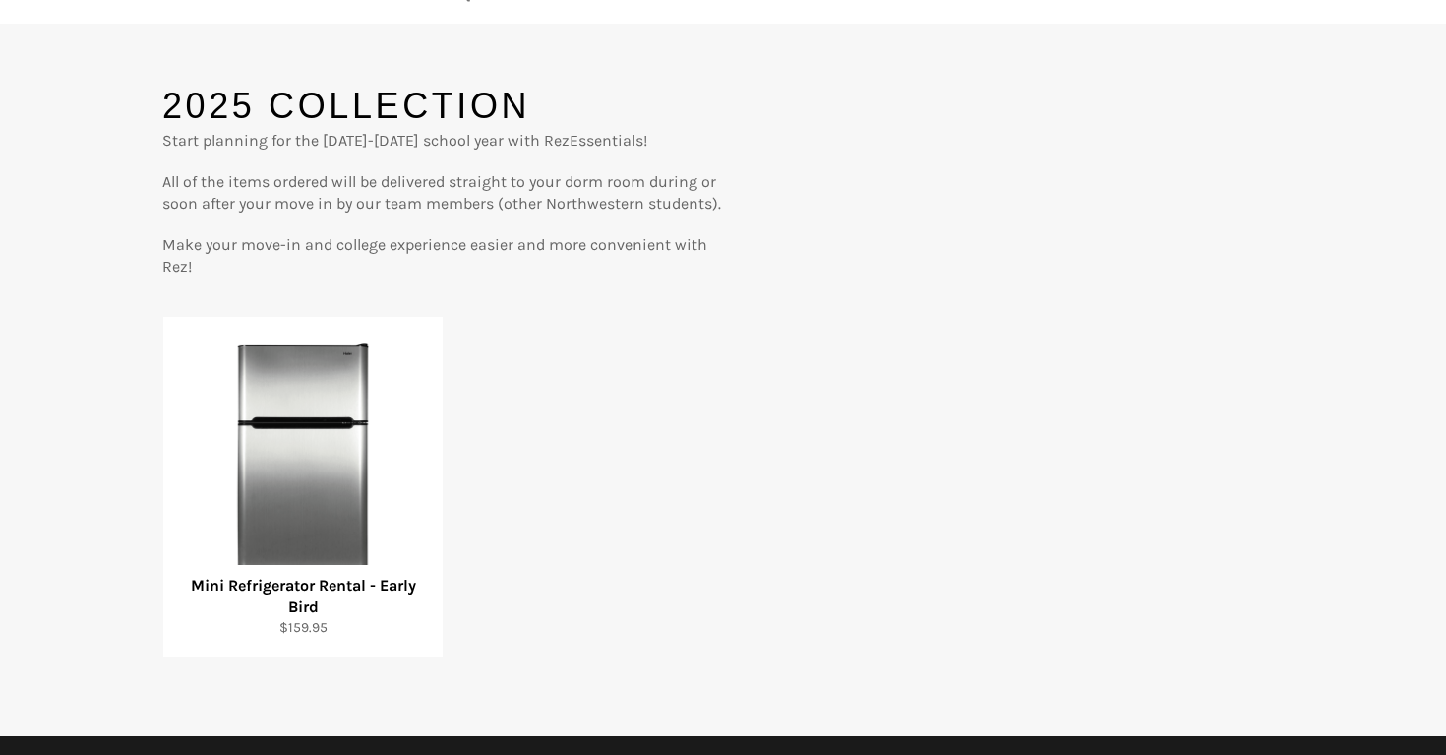
scroll to position [199, 0]
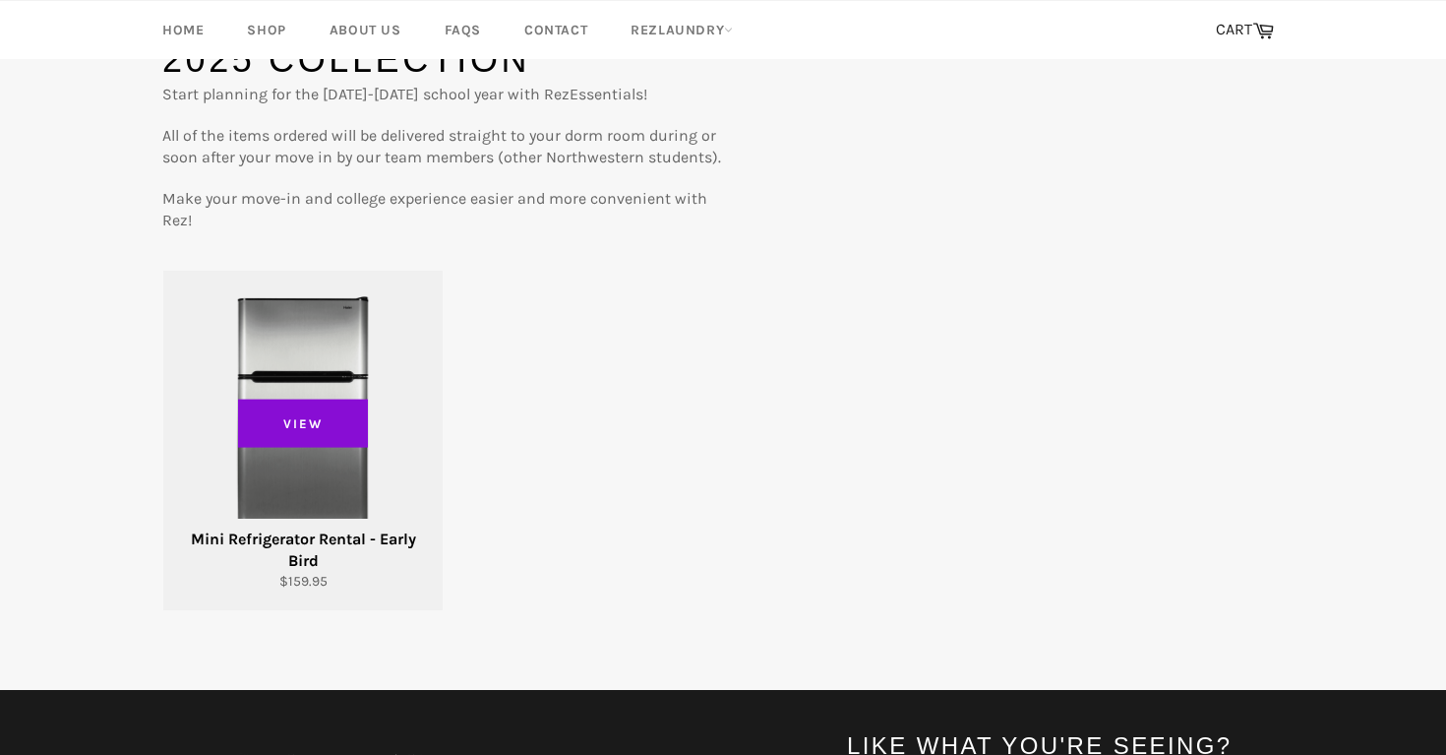
click at [298, 421] on span "View" at bounding box center [303, 422] width 130 height 49
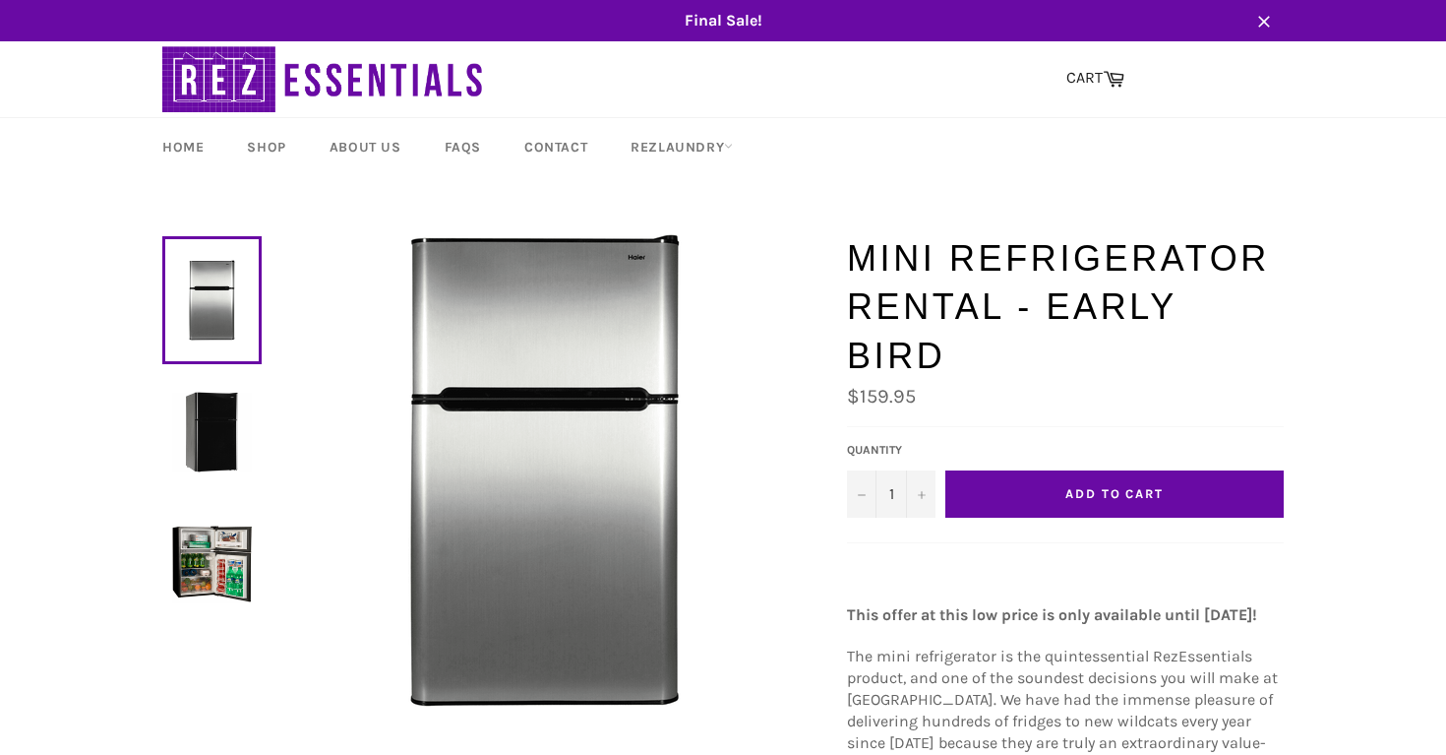
click at [223, 441] on img at bounding box center [212, 432] width 80 height 80
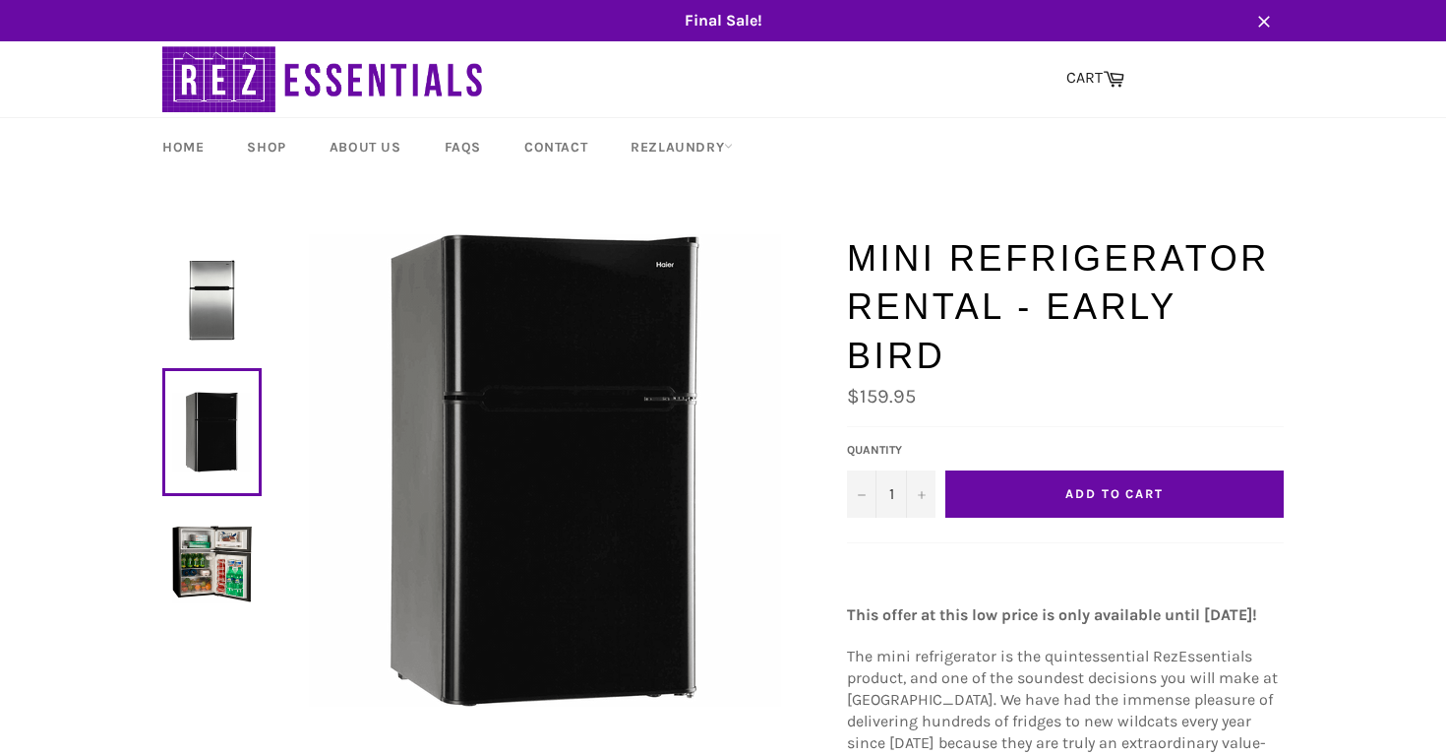
click at [203, 545] on img at bounding box center [212, 563] width 80 height 80
